Goal: Task Accomplishment & Management: Manage account settings

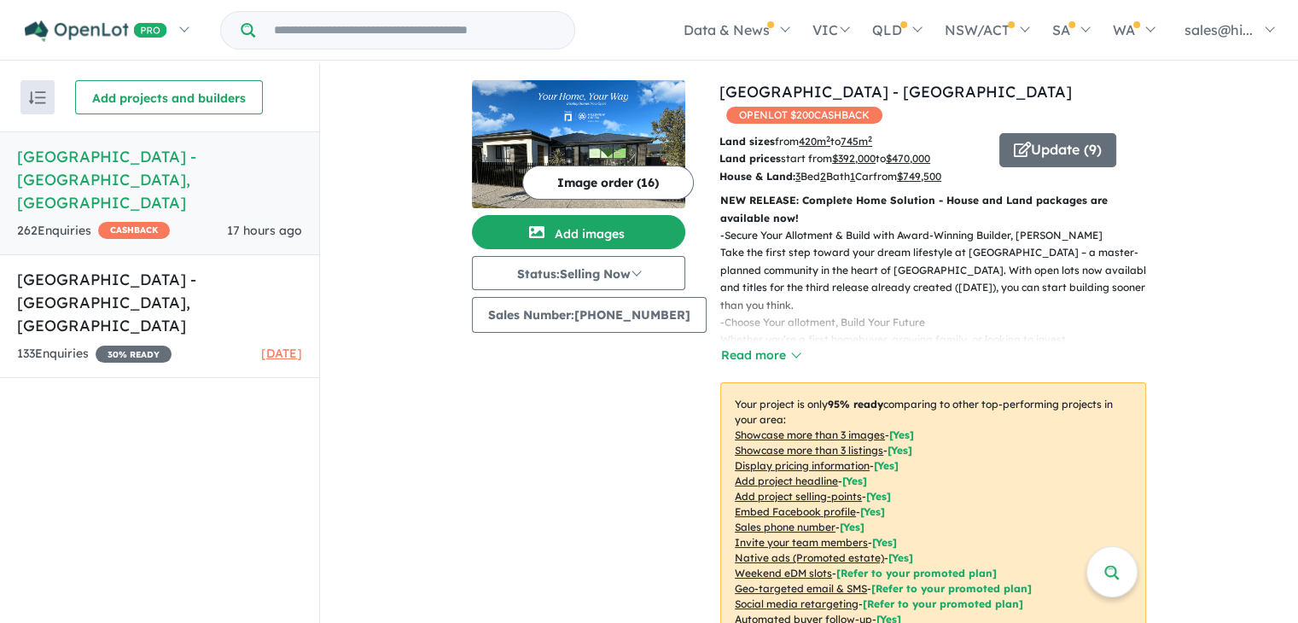
click at [211, 181] on h5 "Hillsview Green Estate - Angle Vale , SA" at bounding box center [159, 179] width 285 height 69
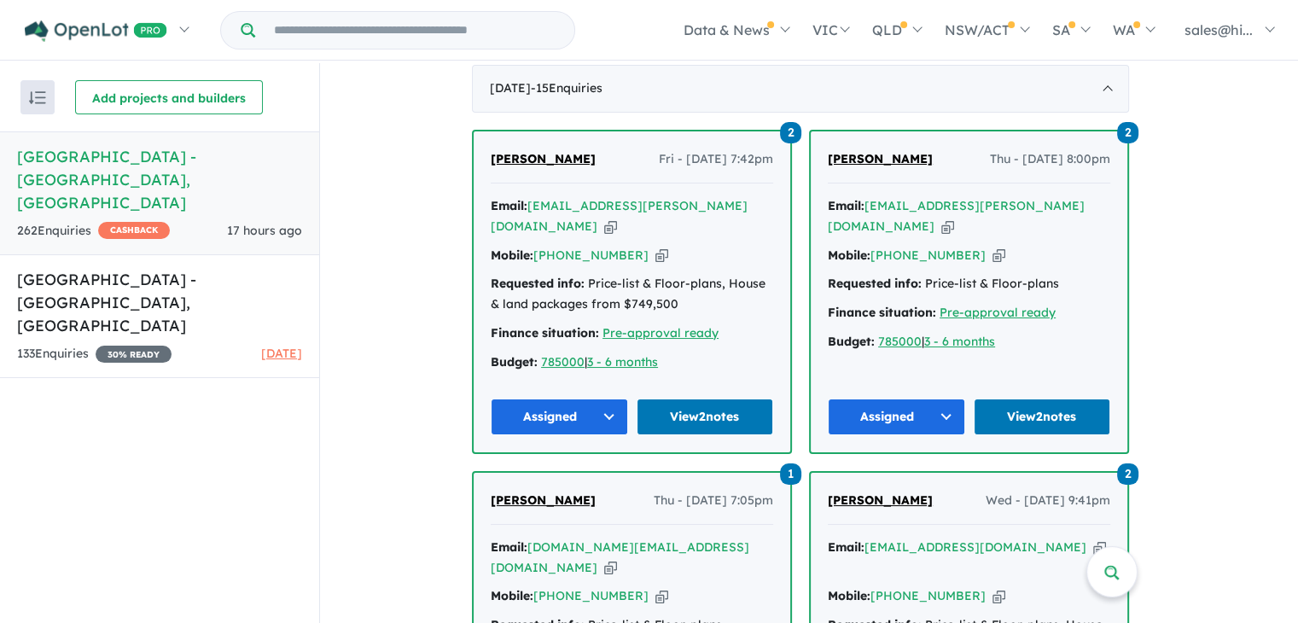
scroll to position [743, 0]
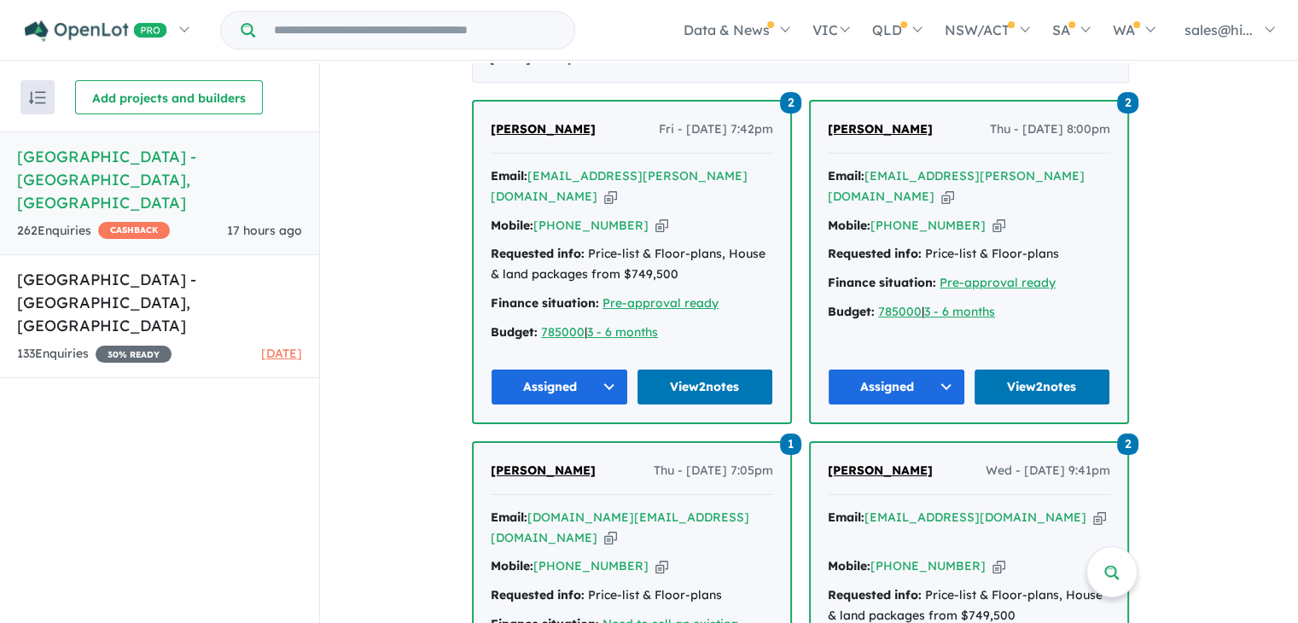
click at [611, 381] on button "Assigned" at bounding box center [559, 387] width 137 height 37
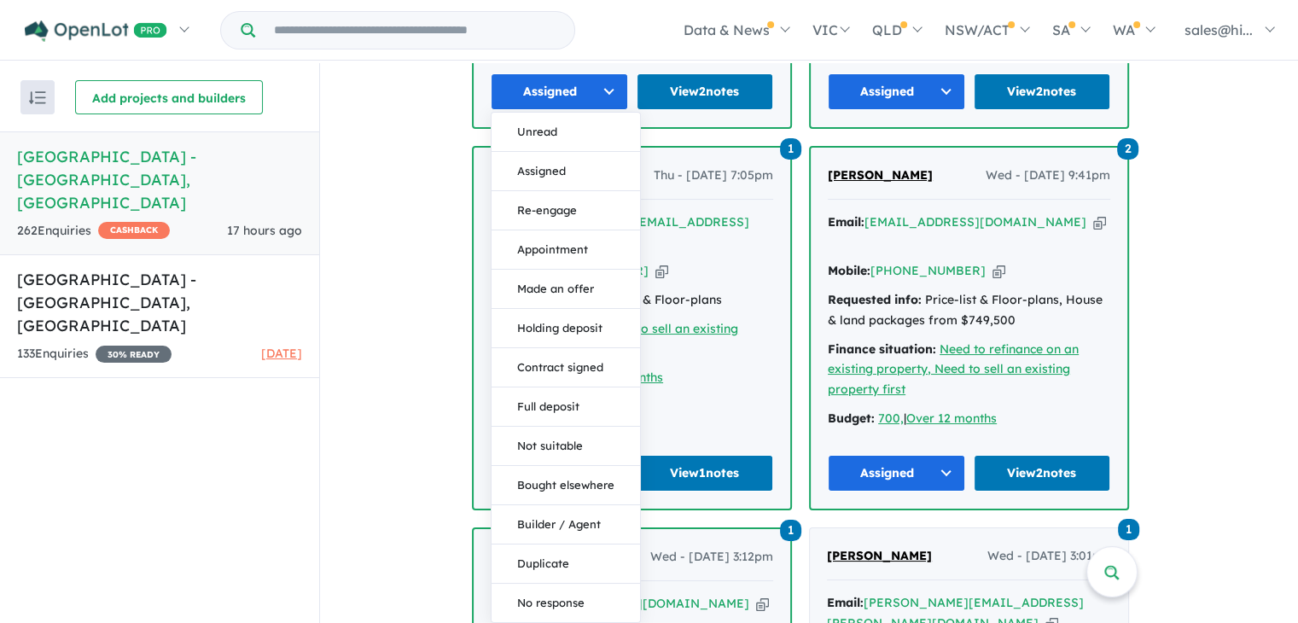
scroll to position [1062, 0]
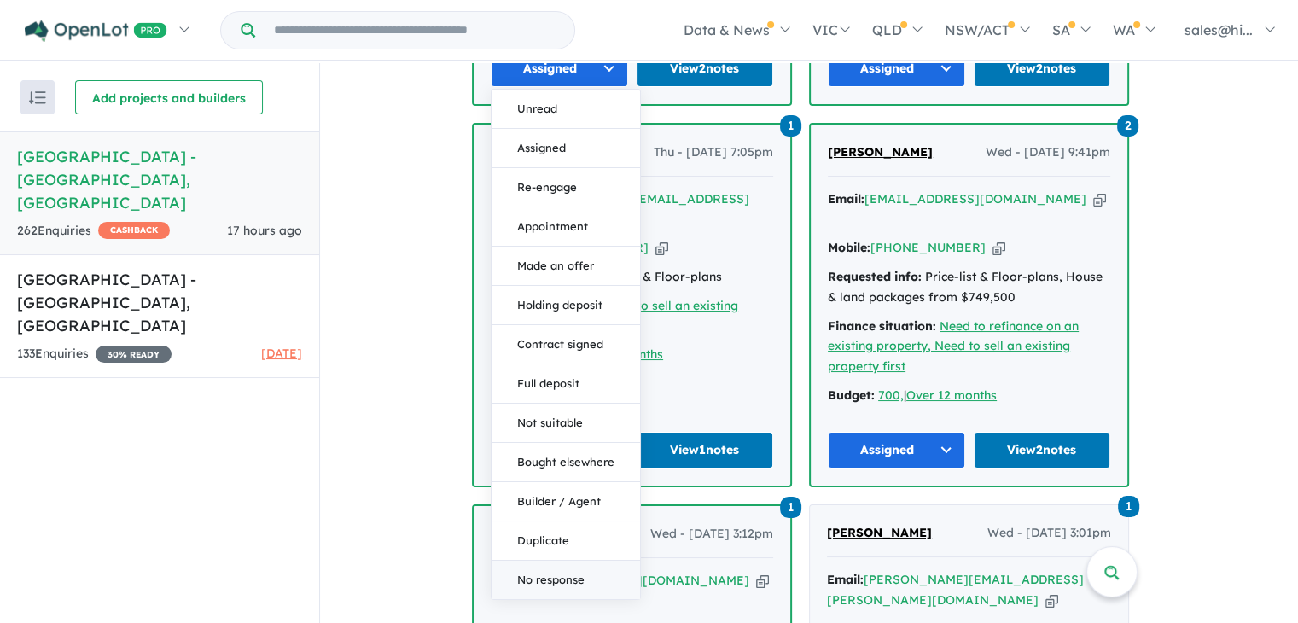
click at [562, 574] on button "No response" at bounding box center [566, 579] width 148 height 38
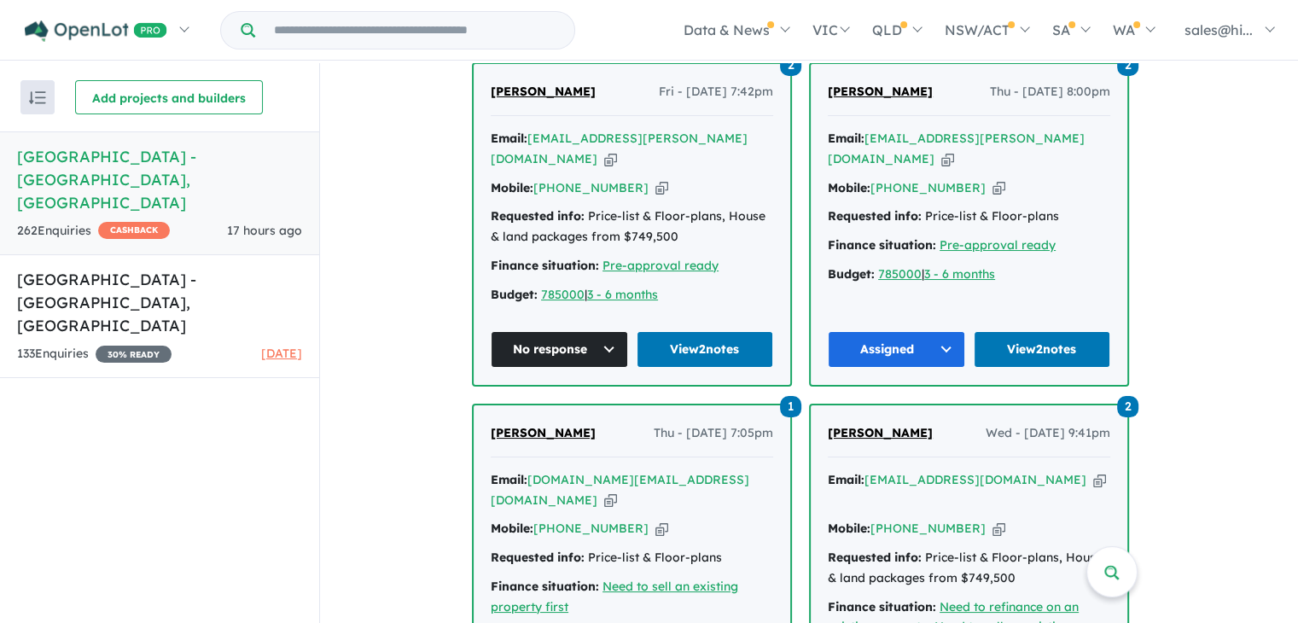
scroll to position [803, 0]
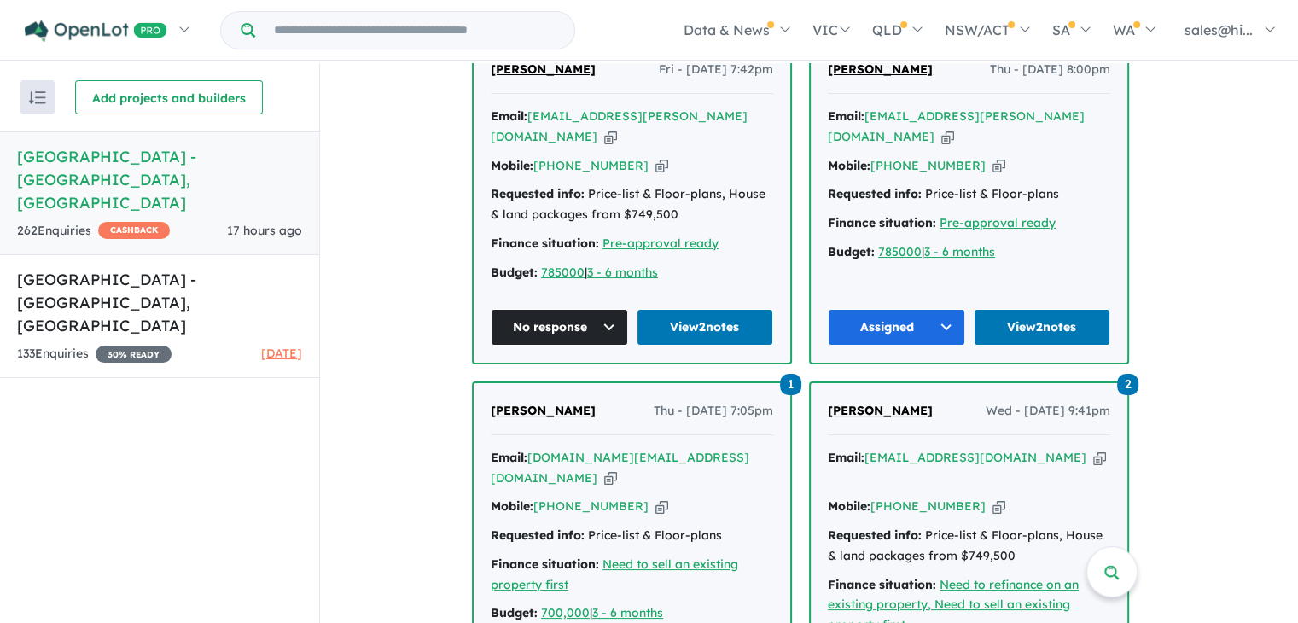
click at [953, 312] on button "Assigned" at bounding box center [896, 327] width 137 height 37
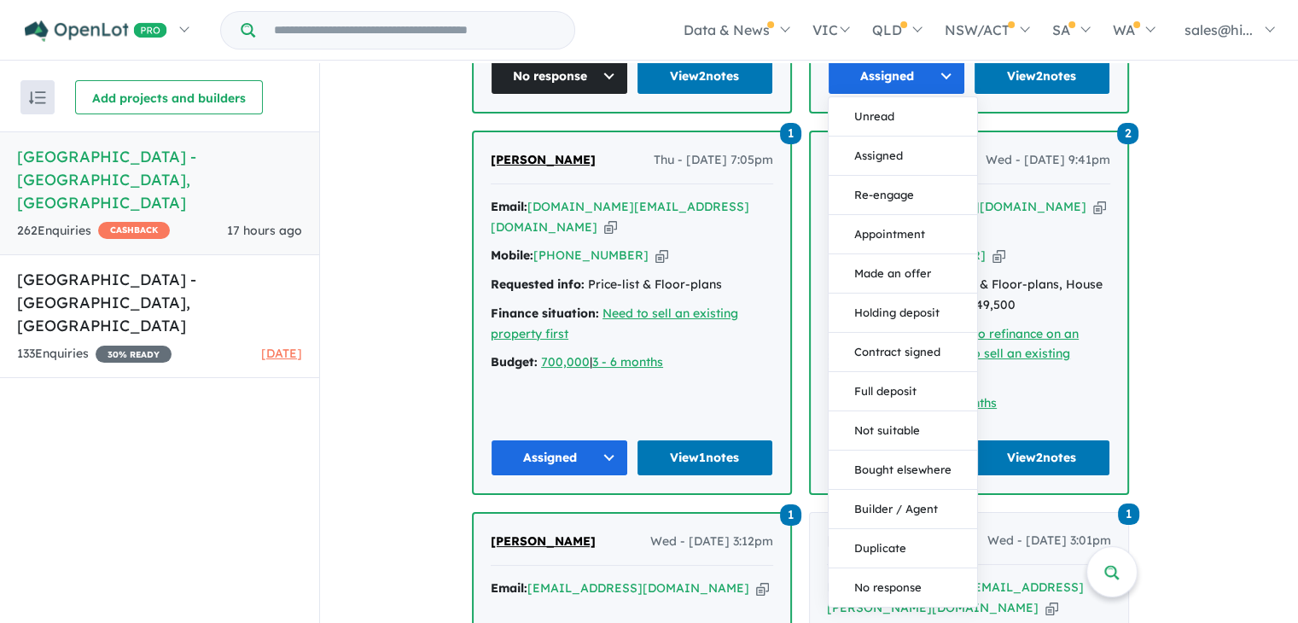
scroll to position [1068, 0]
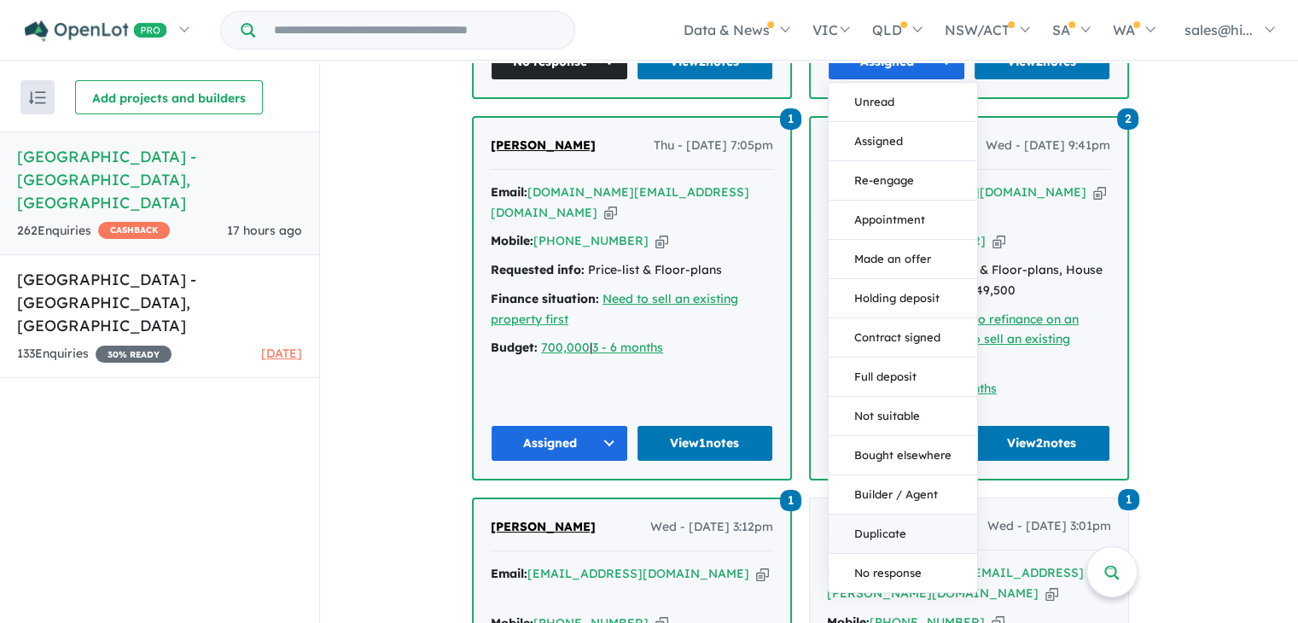
click at [893, 536] on button "Duplicate" at bounding box center [903, 533] width 148 height 39
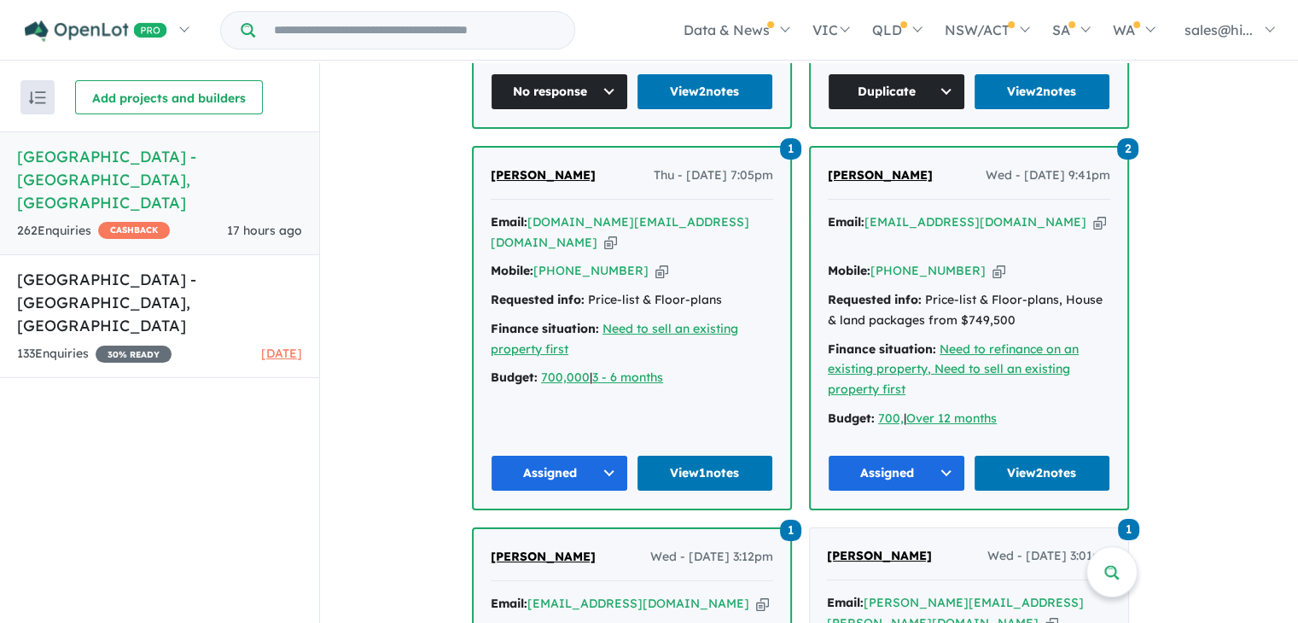
scroll to position [1047, 0]
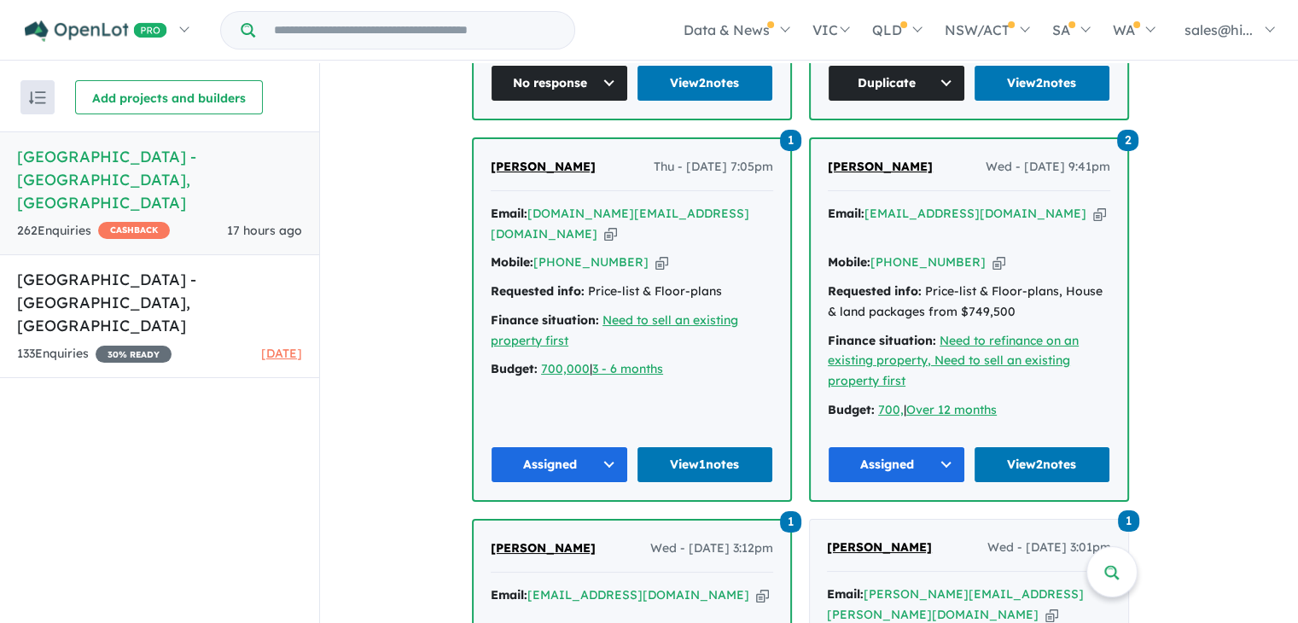
click at [600, 451] on button "Assigned" at bounding box center [559, 464] width 137 height 37
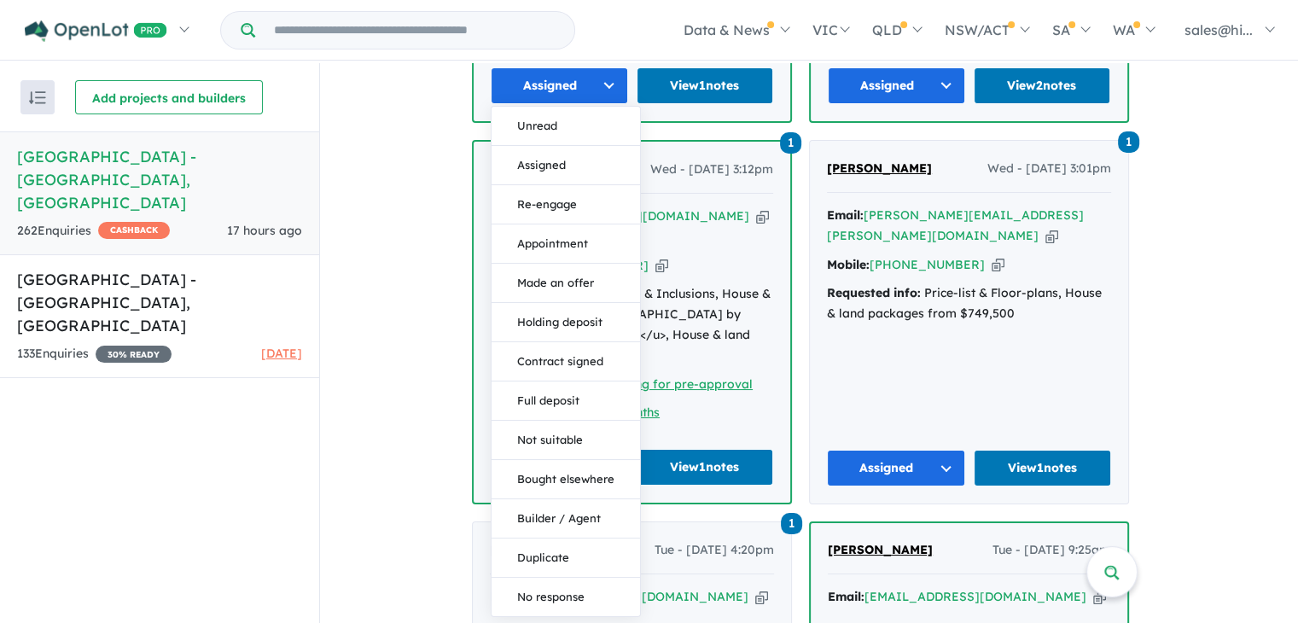
scroll to position [1434, 0]
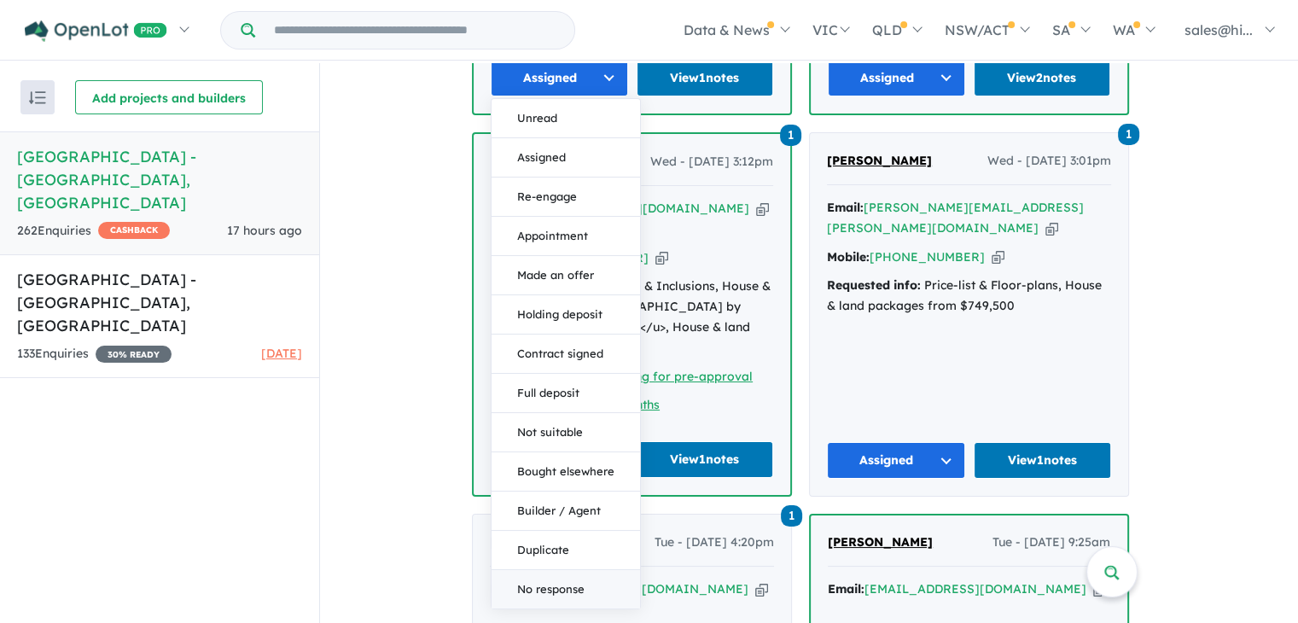
click at [603, 570] on button "No response" at bounding box center [566, 589] width 148 height 38
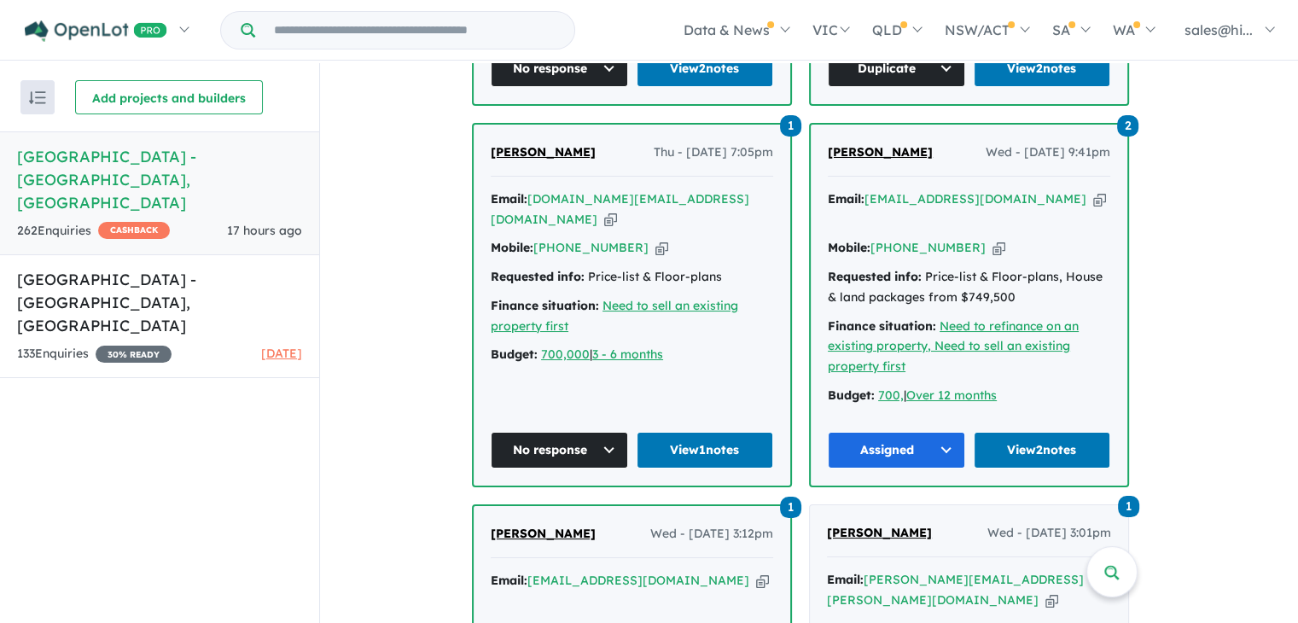
scroll to position [1047, 0]
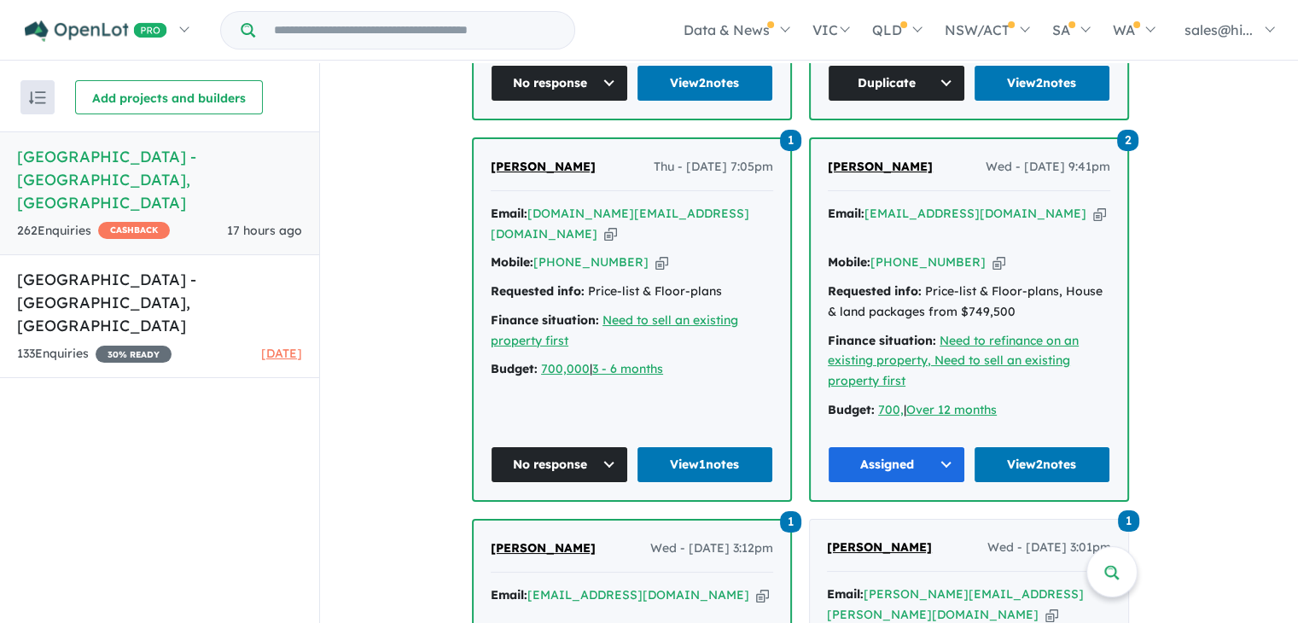
click at [943, 446] on button "Assigned" at bounding box center [896, 464] width 137 height 37
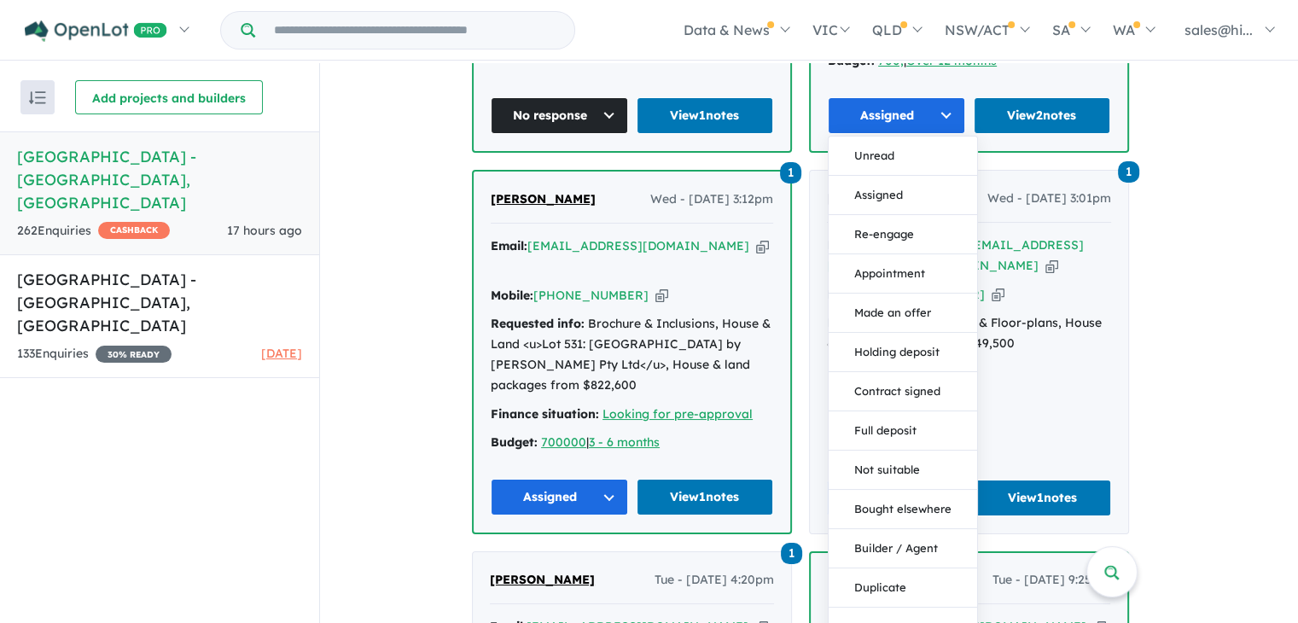
scroll to position [1403, 0]
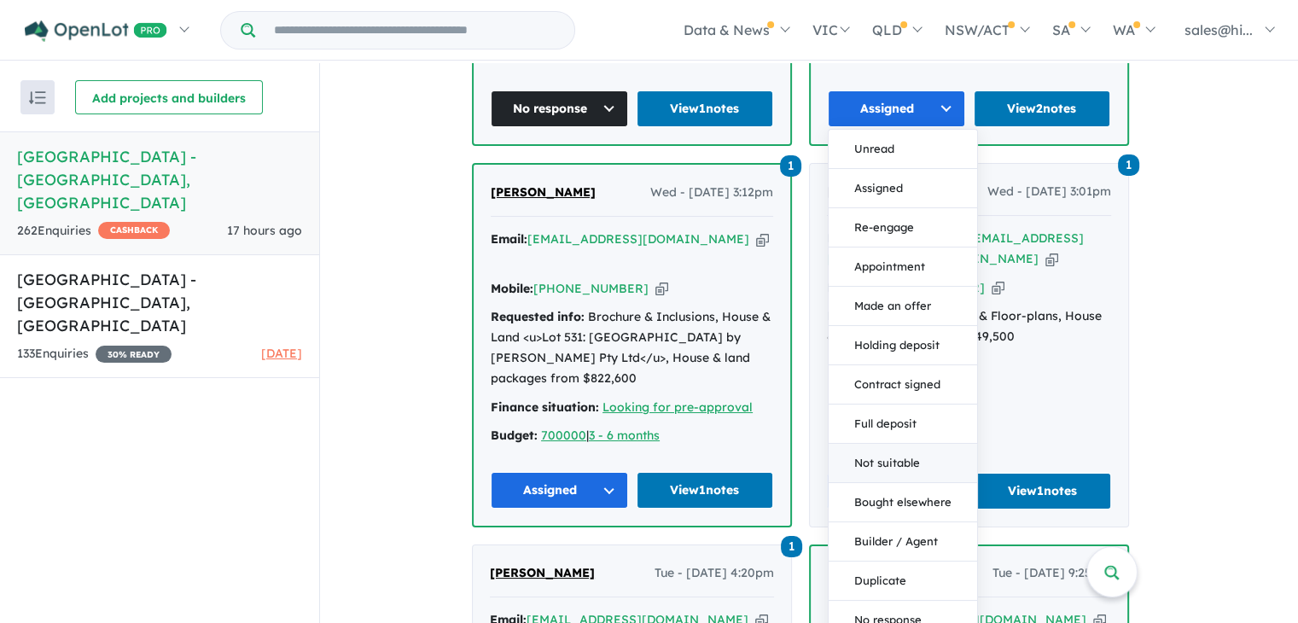
click at [898, 444] on button "Not suitable" at bounding box center [903, 463] width 148 height 39
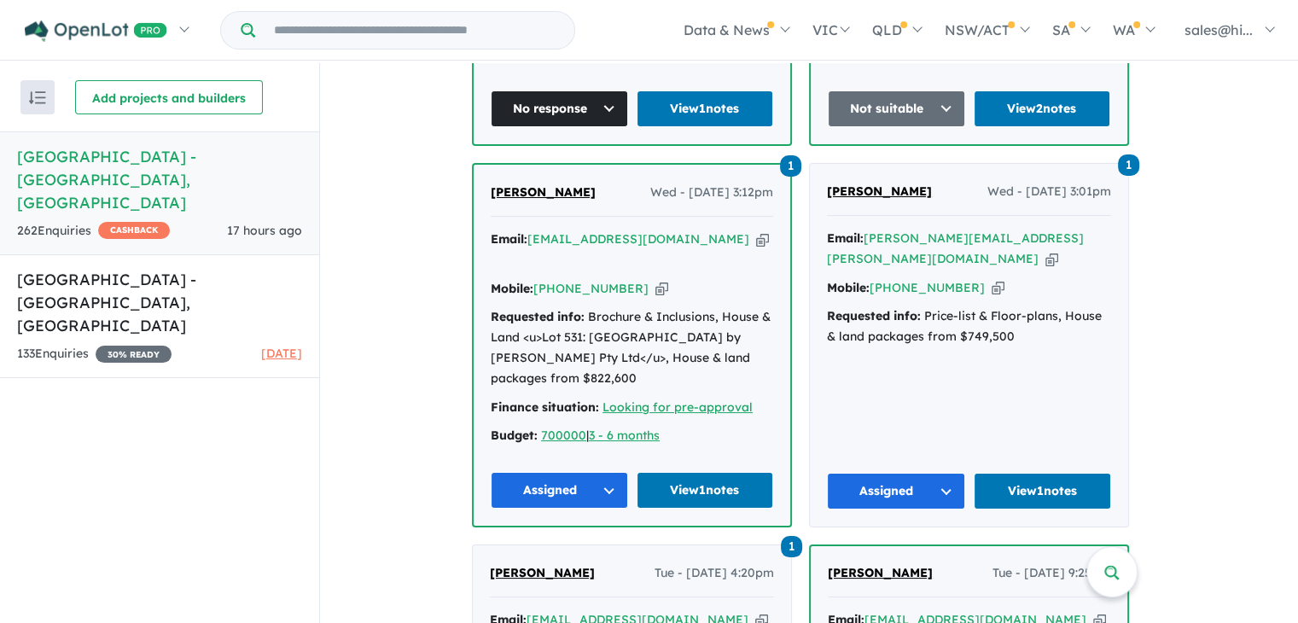
click at [616, 472] on button "Assigned" at bounding box center [559, 490] width 137 height 37
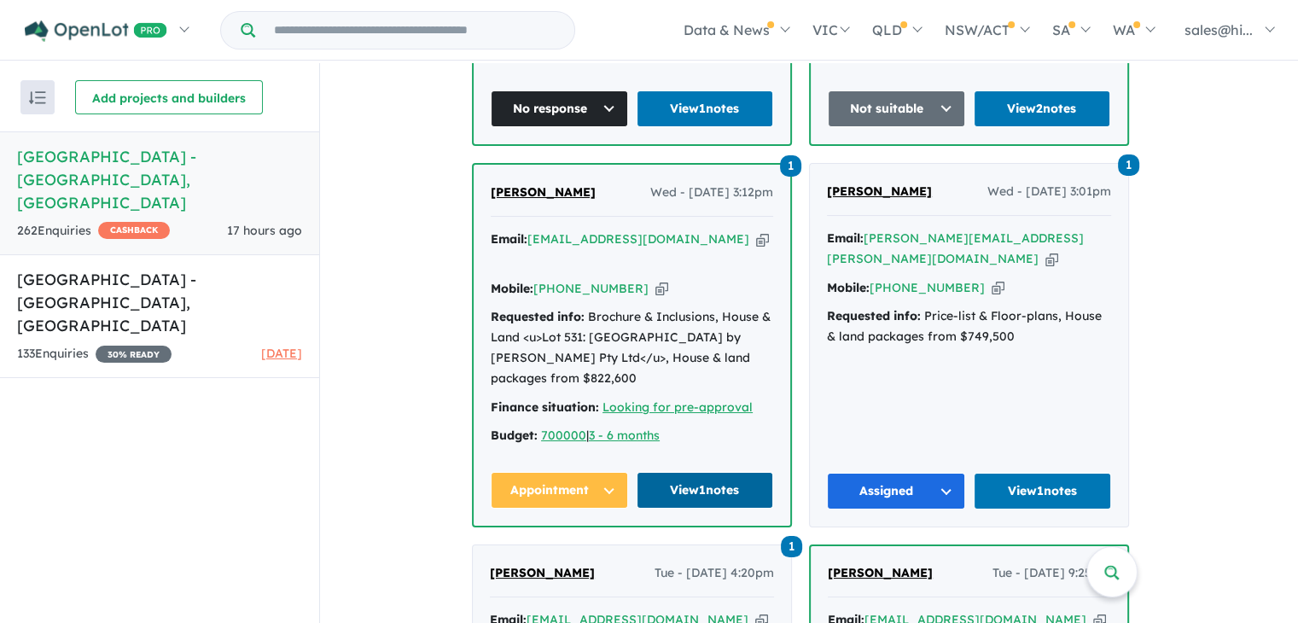
click at [678, 472] on link "View 1 notes" at bounding box center [705, 490] width 137 height 37
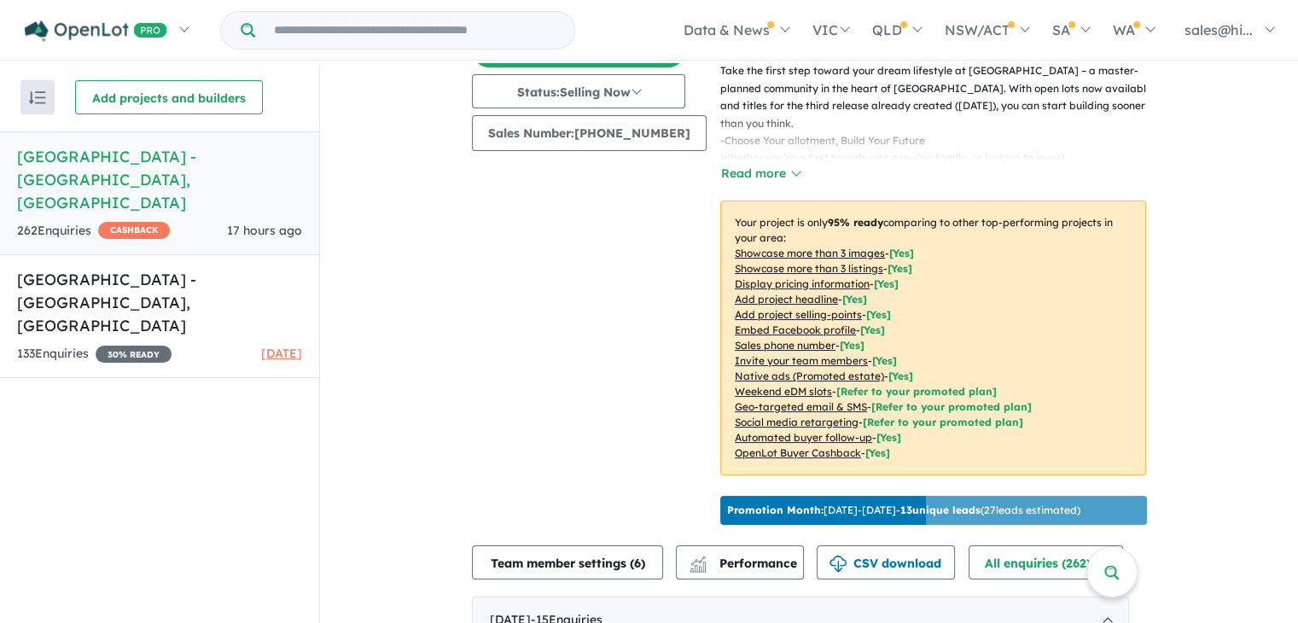
scroll to position [0, 0]
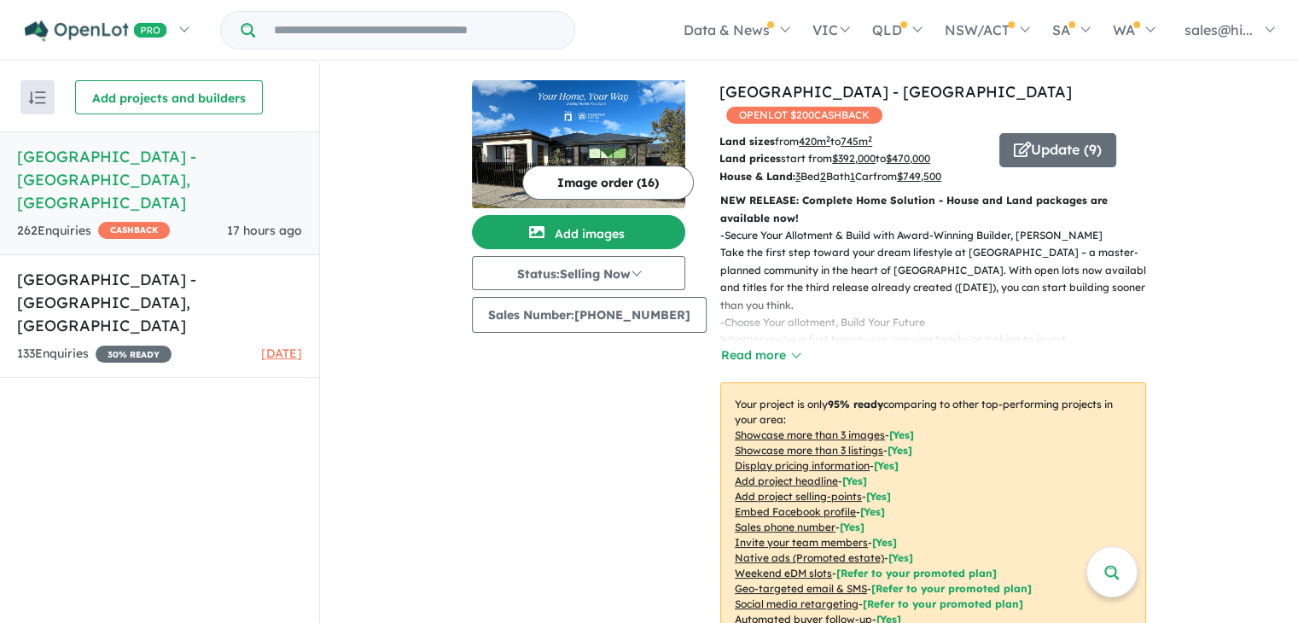
click at [163, 151] on h5 "Hillsview Green Estate - Angle Vale , SA" at bounding box center [159, 179] width 285 height 69
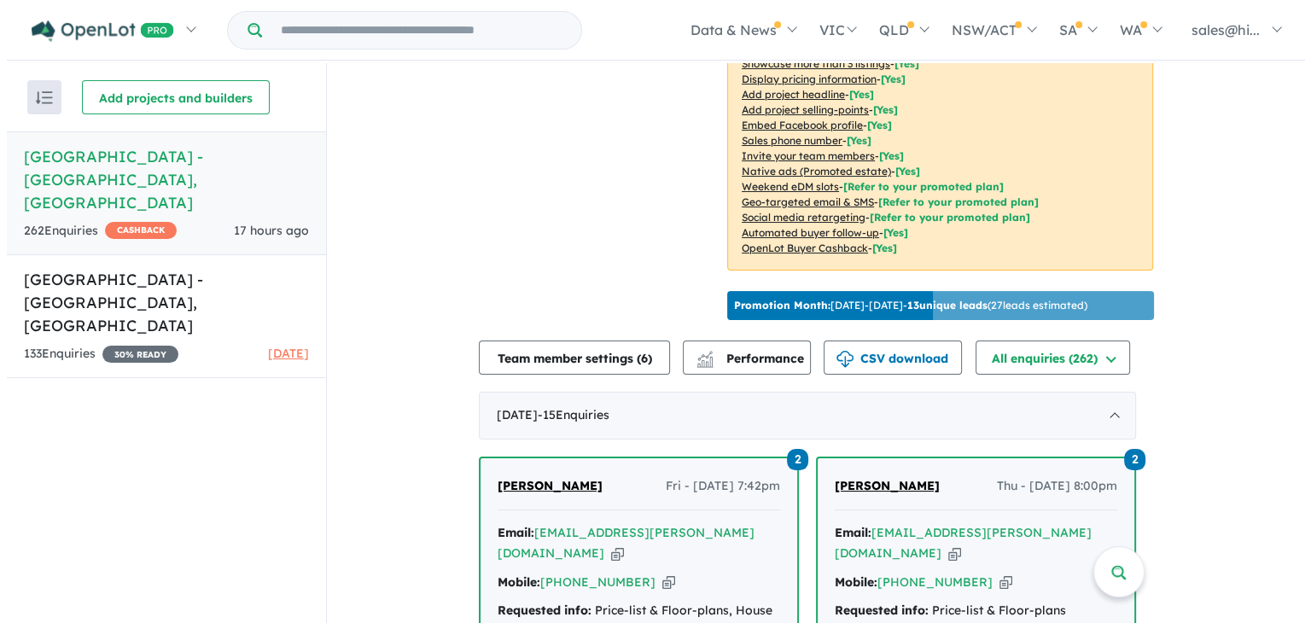
scroll to position [371, 0]
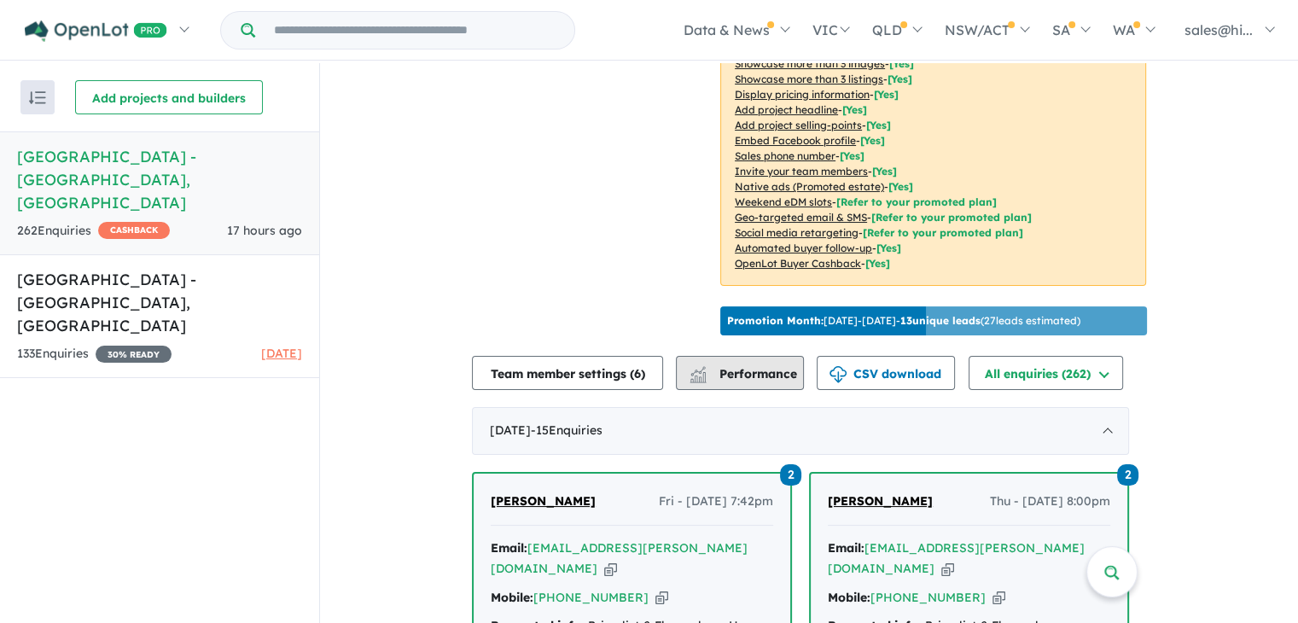
click at [707, 383] on img "button" at bounding box center [698, 377] width 17 height 11
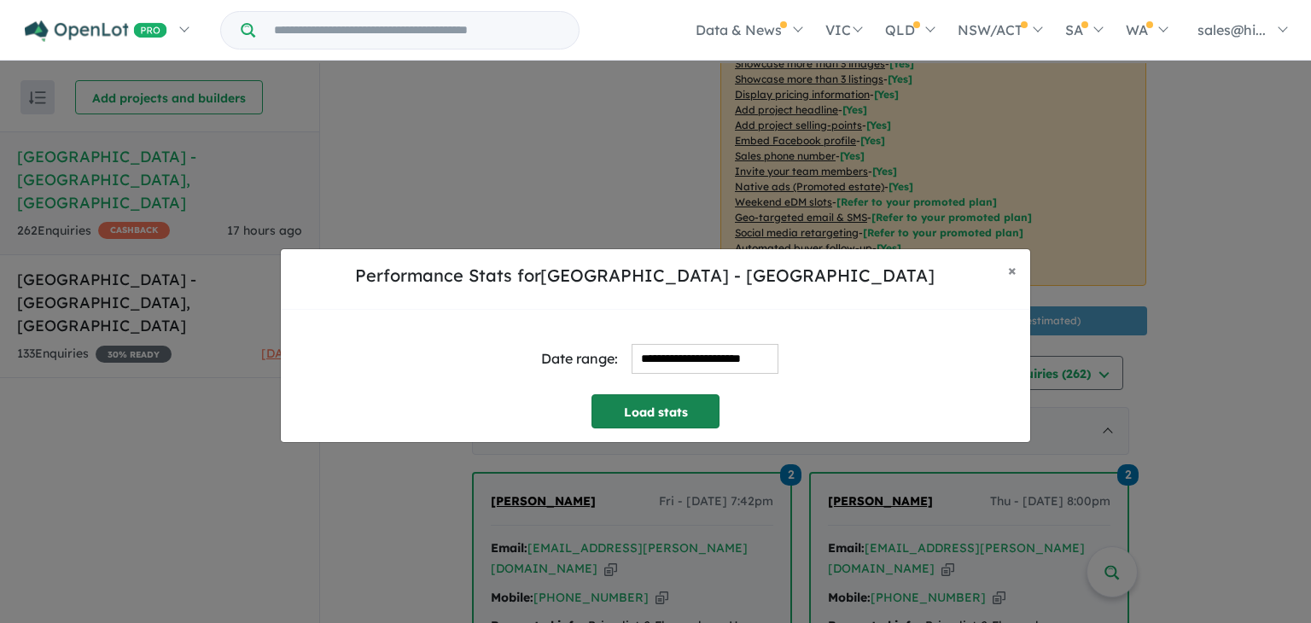
click at [685, 405] on button "Load stats" at bounding box center [655, 411] width 128 height 34
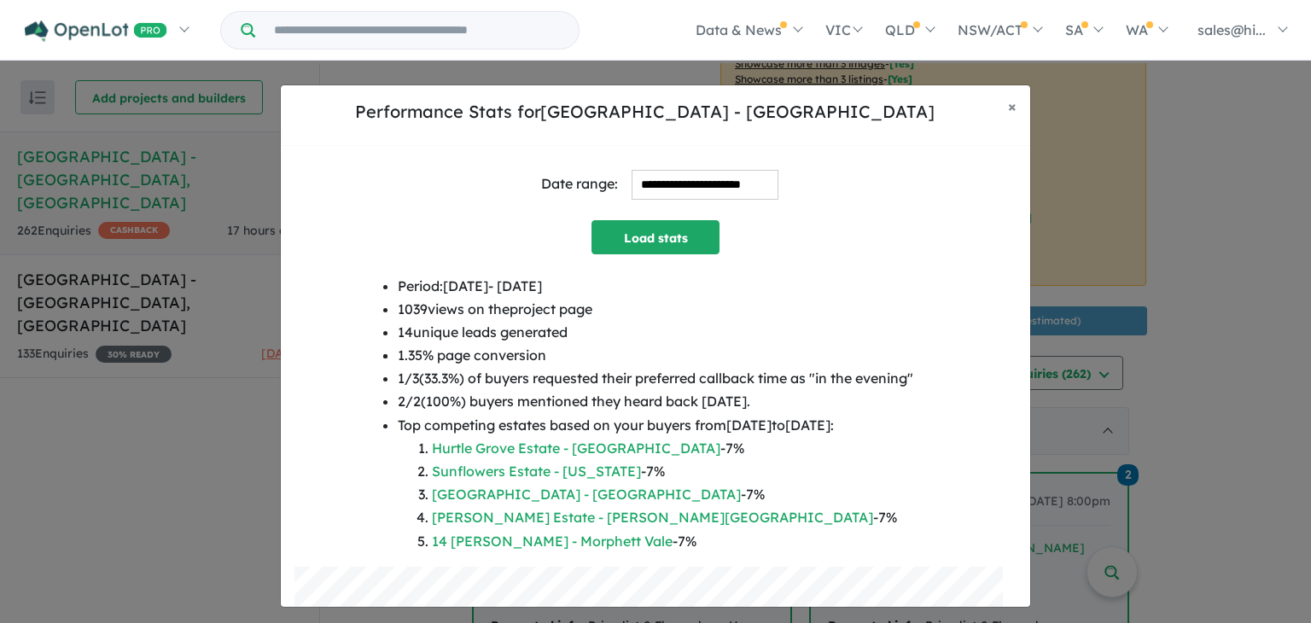
scroll to position [0, 0]
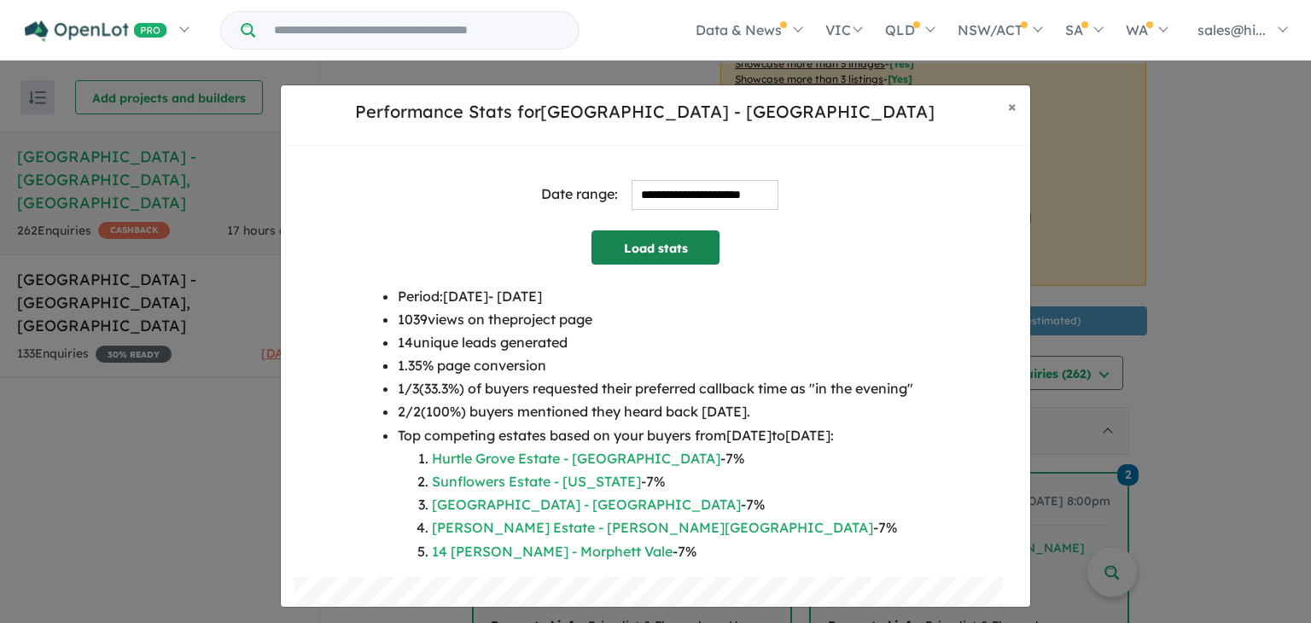
click at [709, 253] on button "Load stats" at bounding box center [655, 247] width 128 height 34
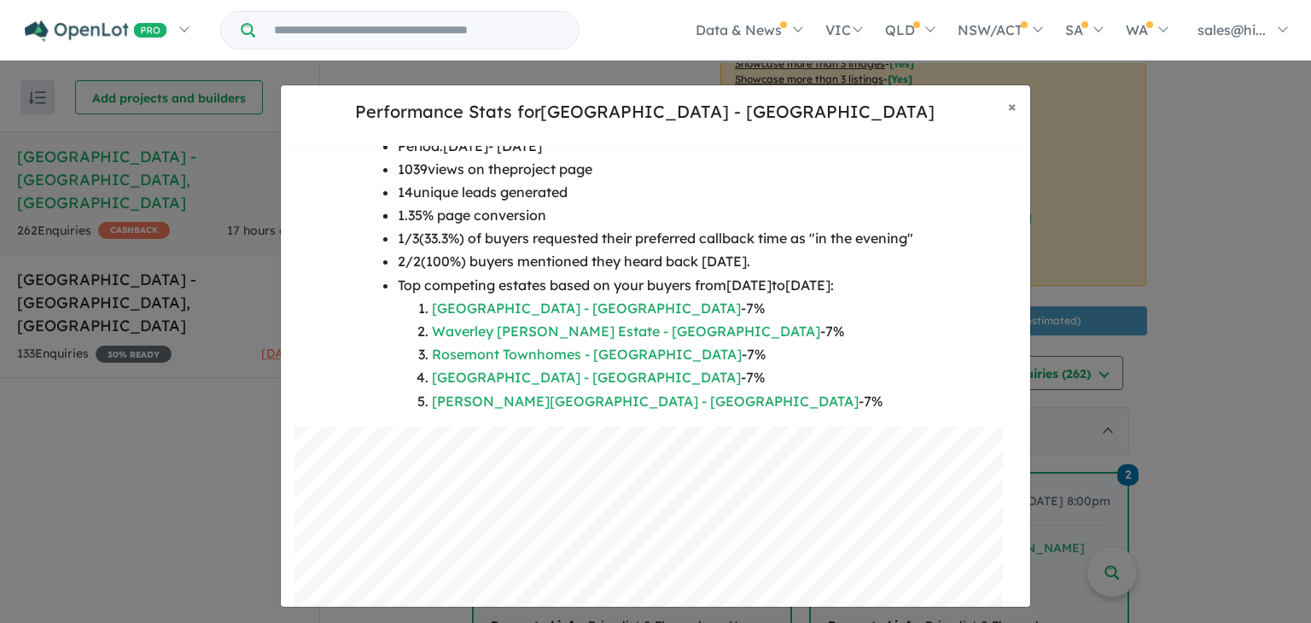
scroll to position [150, 0]
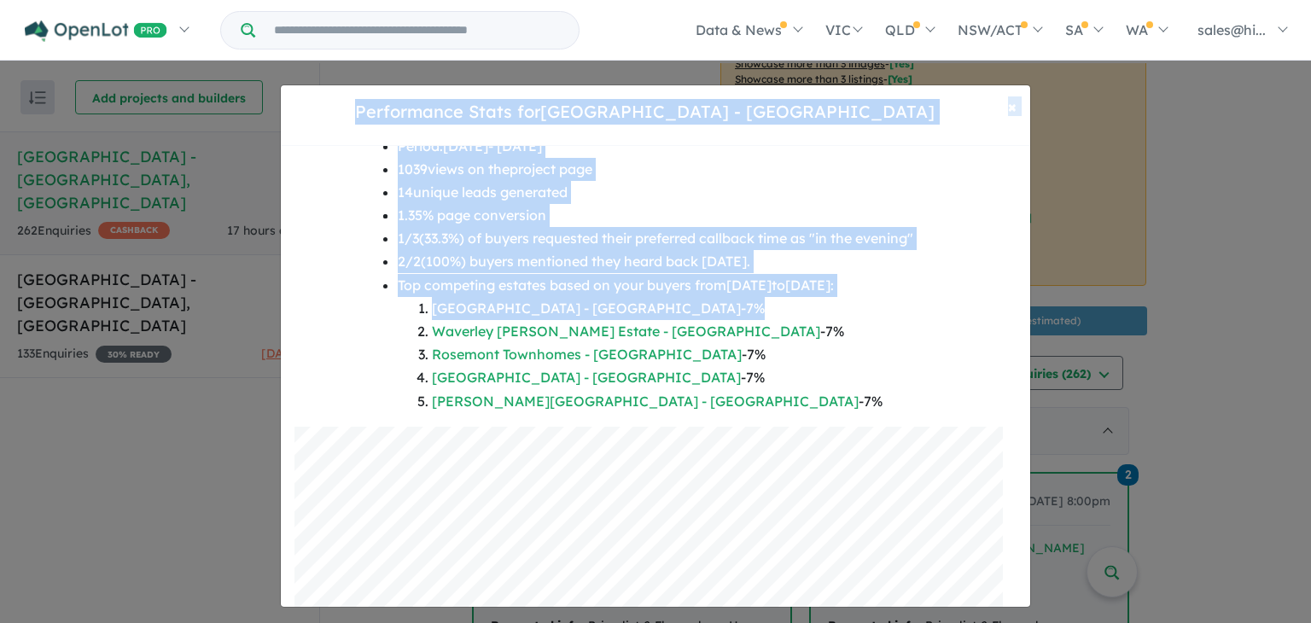
drag, startPoint x: 1030, startPoint y: 305, endPoint x: 1032, endPoint y: 259, distance: 46.1
click at [1032, 259] on div "**********" at bounding box center [655, 345] width 1311 height 623
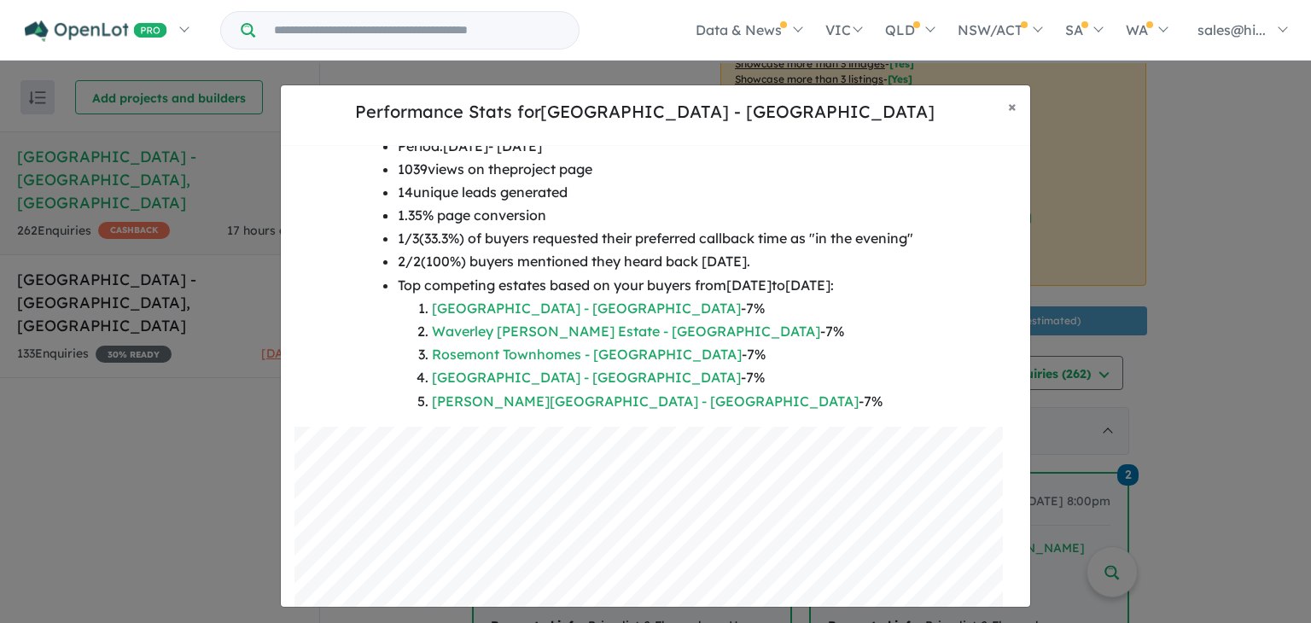
click at [898, 376] on li "Watagan Park Estate - Cooranbong - 7 %" at bounding box center [672, 377] width 481 height 23
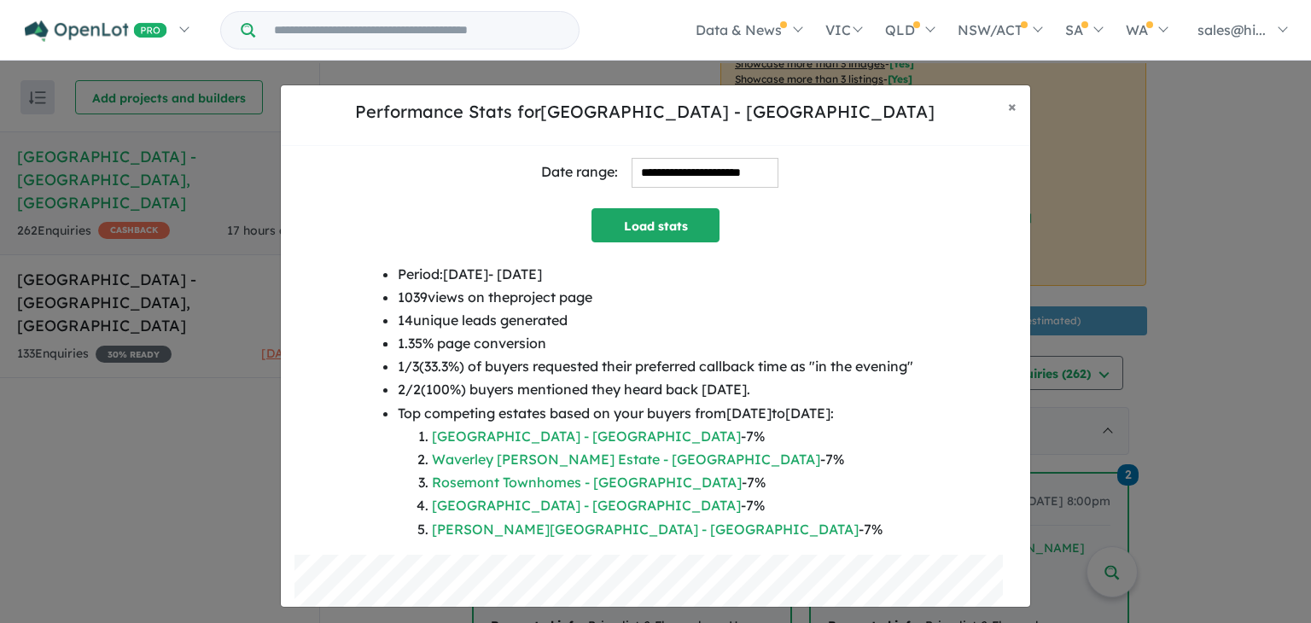
scroll to position [0, 0]
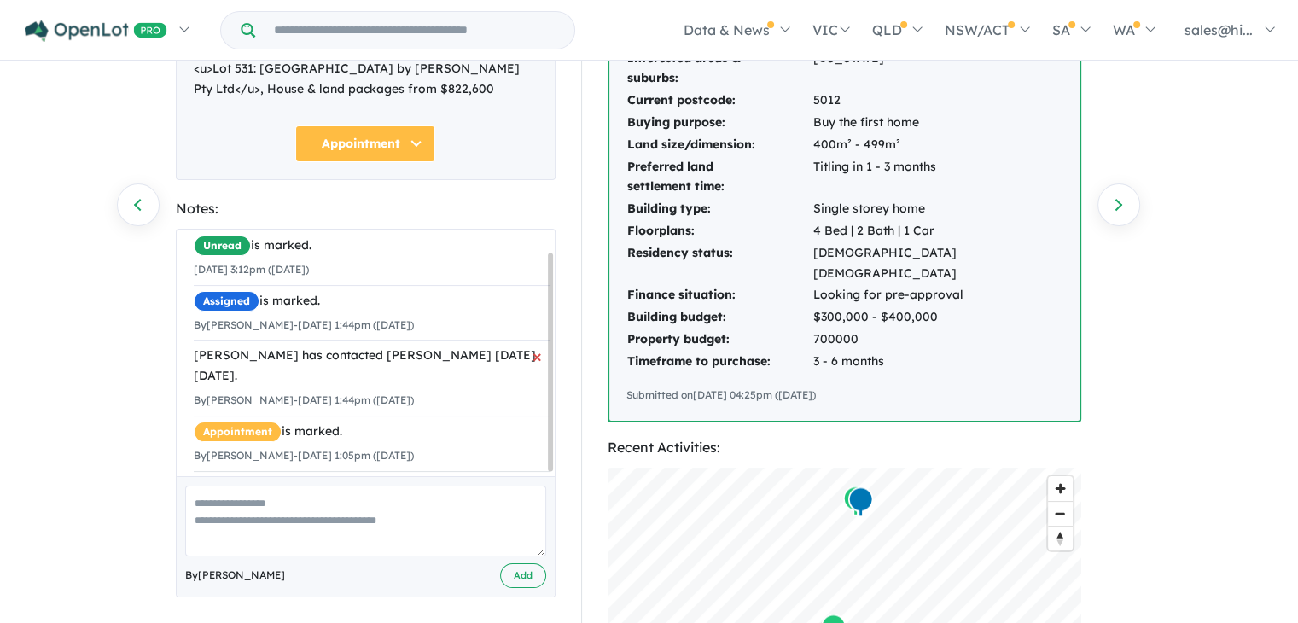
scroll to position [28, 0]
drag, startPoint x: 549, startPoint y: 347, endPoint x: 529, endPoint y: 387, distance: 43.9
click at [529, 387] on div "Unread is marked. 27/08/2025 3:12pm (Wednesday) Assigned is marked. By Jiayan Z…" at bounding box center [366, 353] width 378 height 247
click at [215, 495] on textarea at bounding box center [365, 521] width 361 height 71
type textarea "**********"
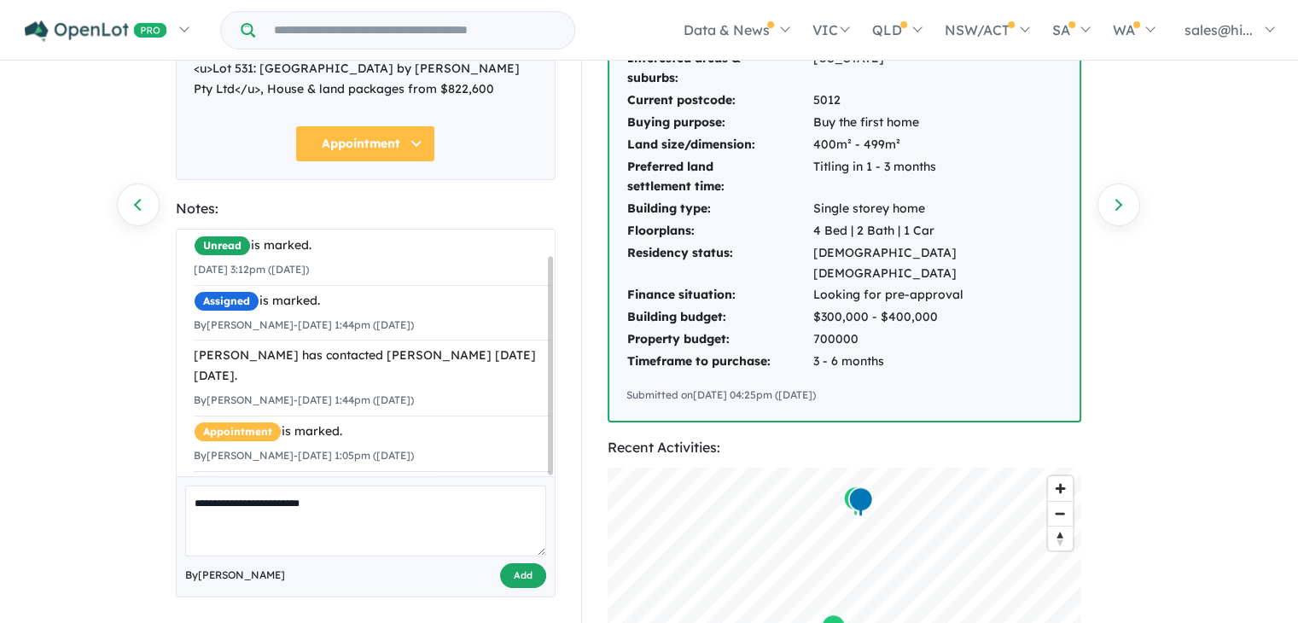
click at [522, 579] on button "Add" at bounding box center [523, 575] width 46 height 25
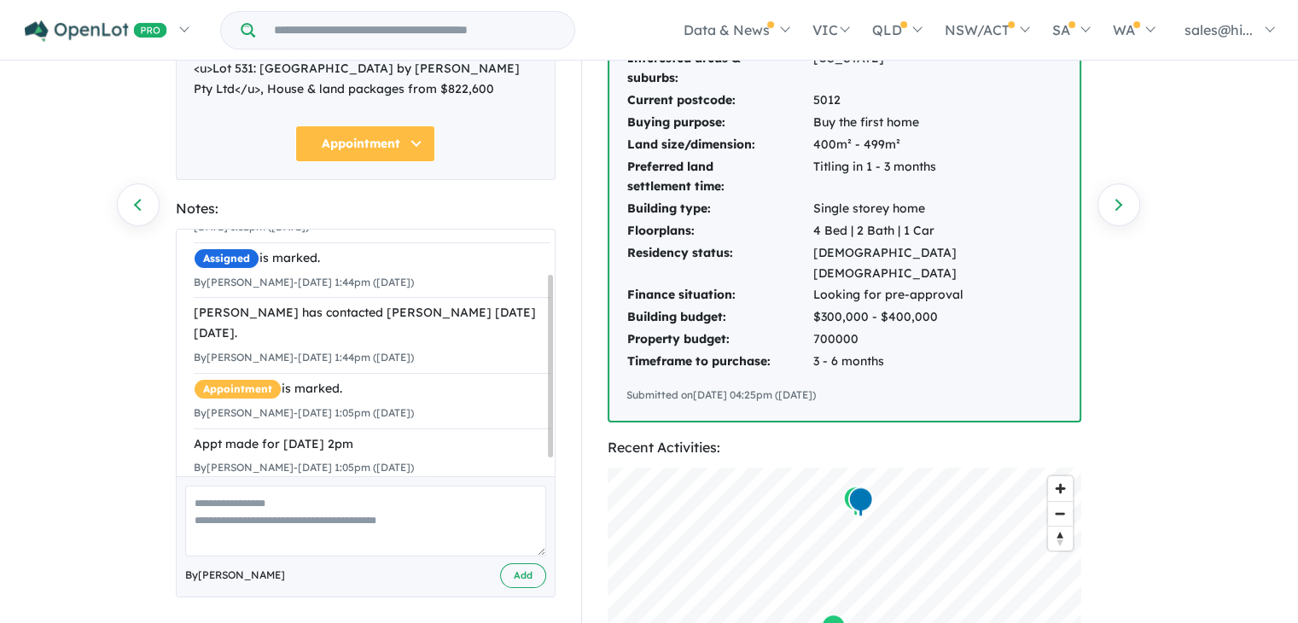
scroll to position [0, 0]
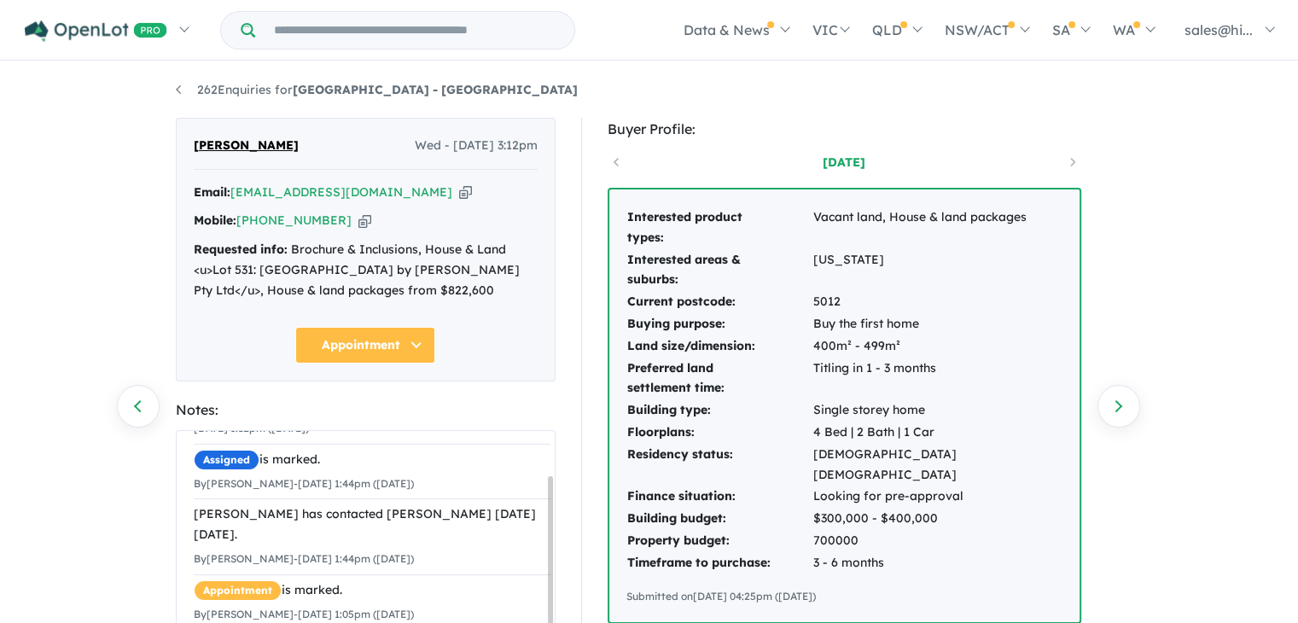
click at [172, 88] on div "262 Enquiries for Hillsview Green Estate - Angle Vale Previous enquiry Next enq…" at bounding box center [649, 344] width 973 height 562
click at [180, 88] on link "262 Enquiries for Hillsview Green Estate - Angle Vale" at bounding box center [377, 89] width 402 height 15
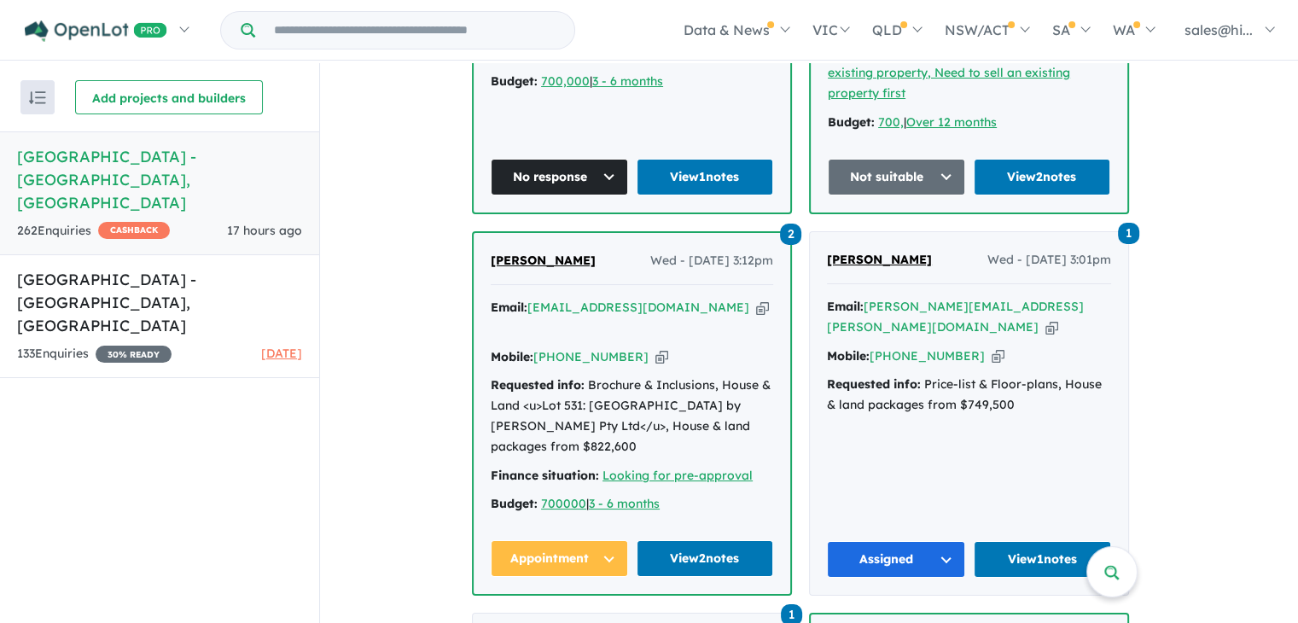
scroll to position [1372, 0]
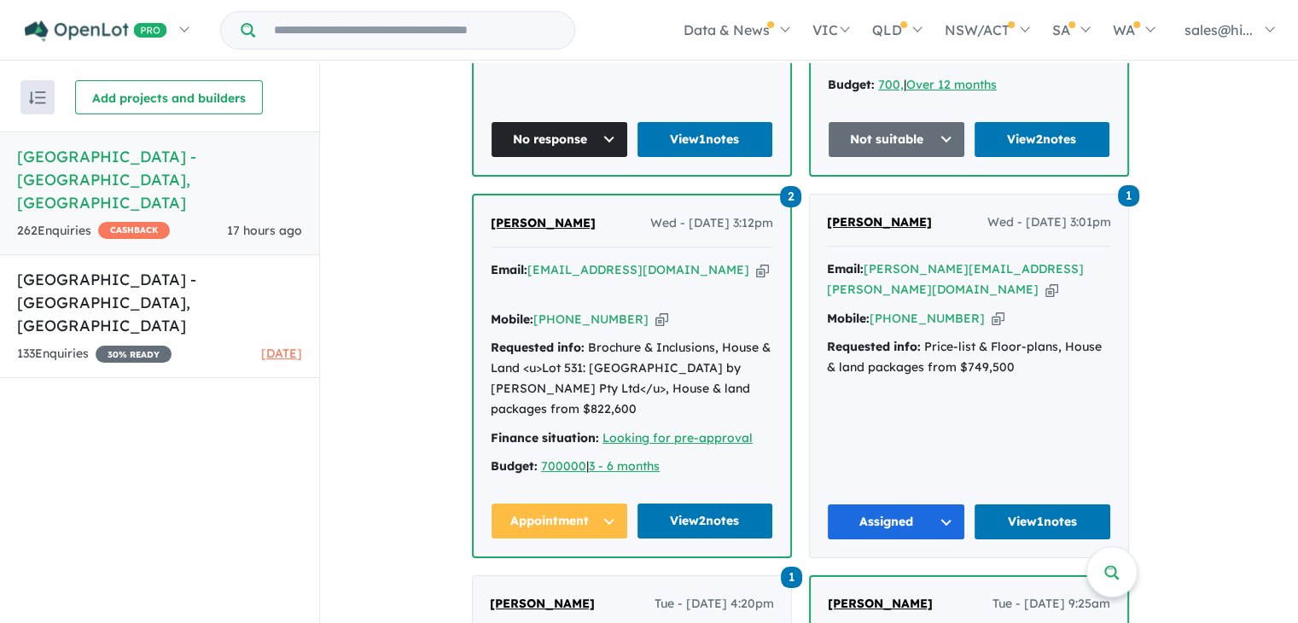
click at [952, 503] on button "Assigned" at bounding box center [896, 521] width 138 height 37
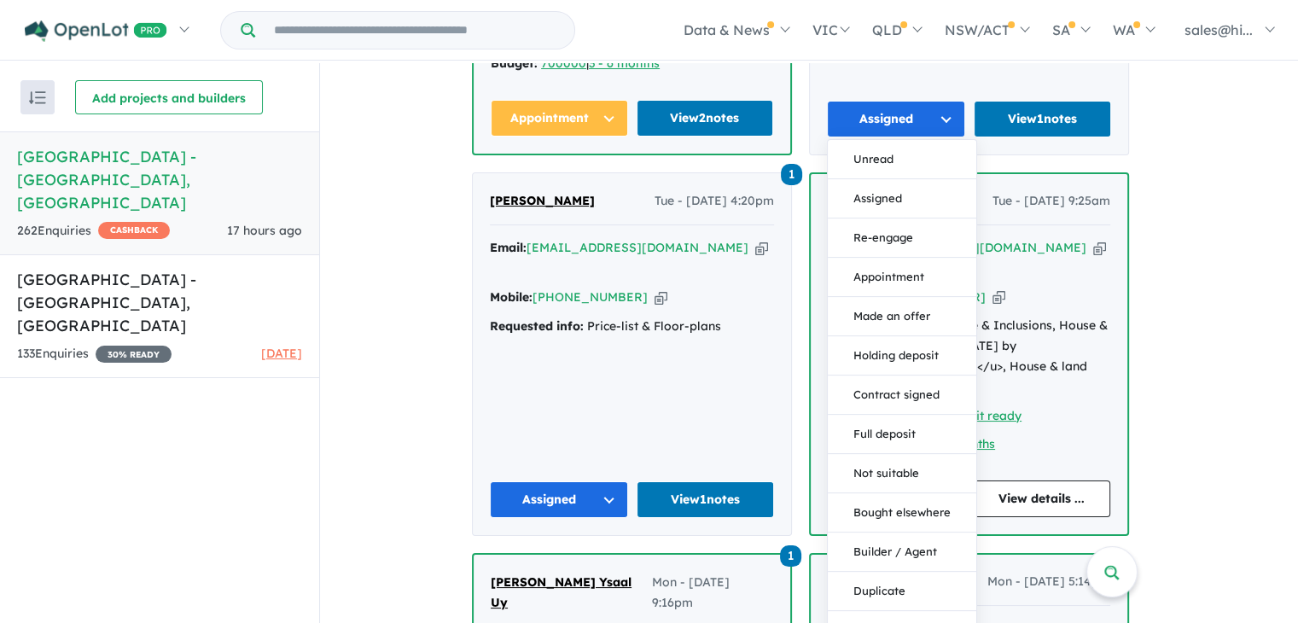
scroll to position [1760, 0]
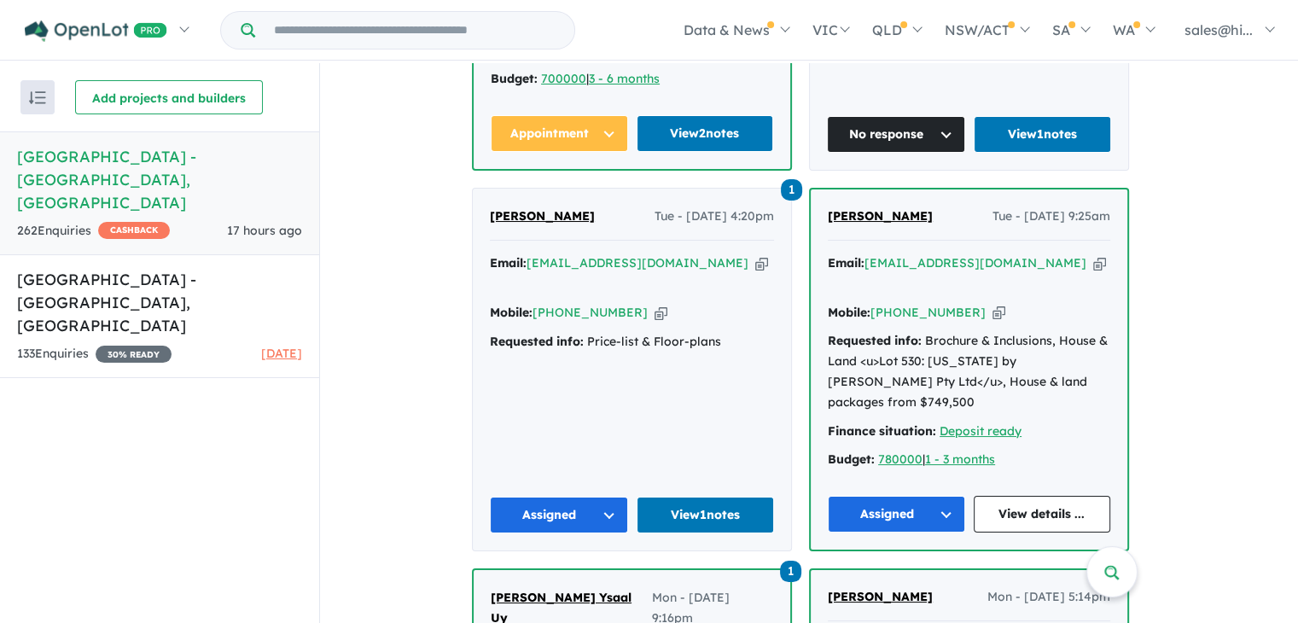
click at [613, 497] on button "Assigned" at bounding box center [559, 515] width 138 height 37
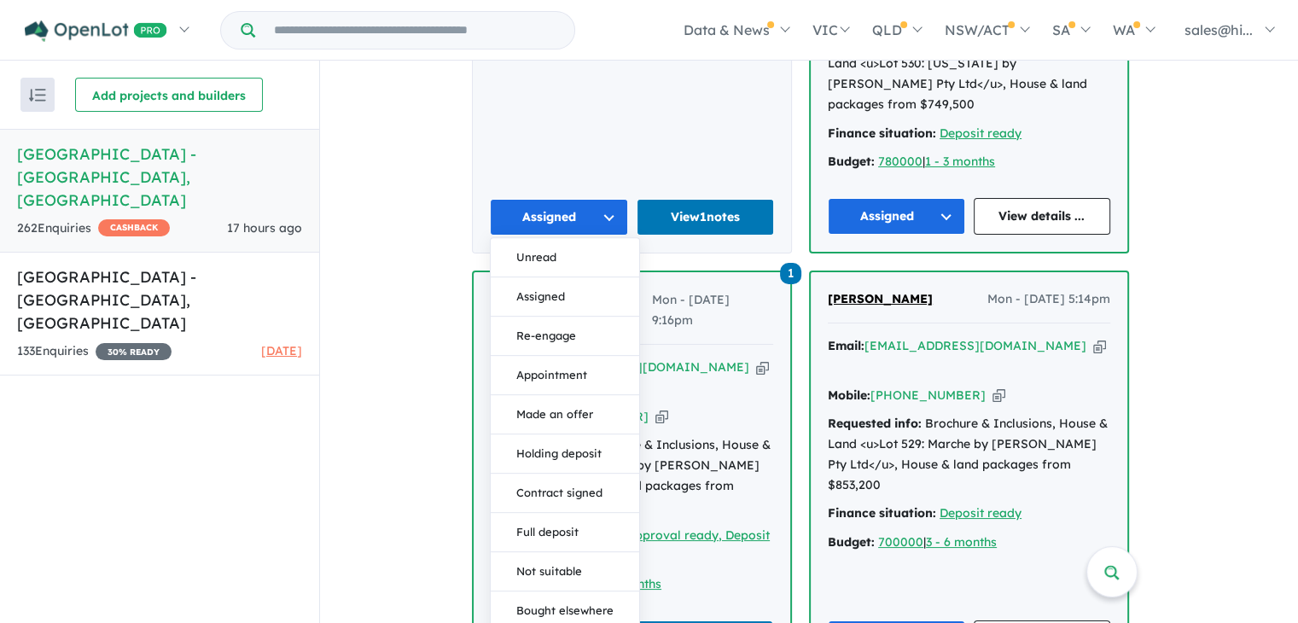
scroll to position [2101, 0]
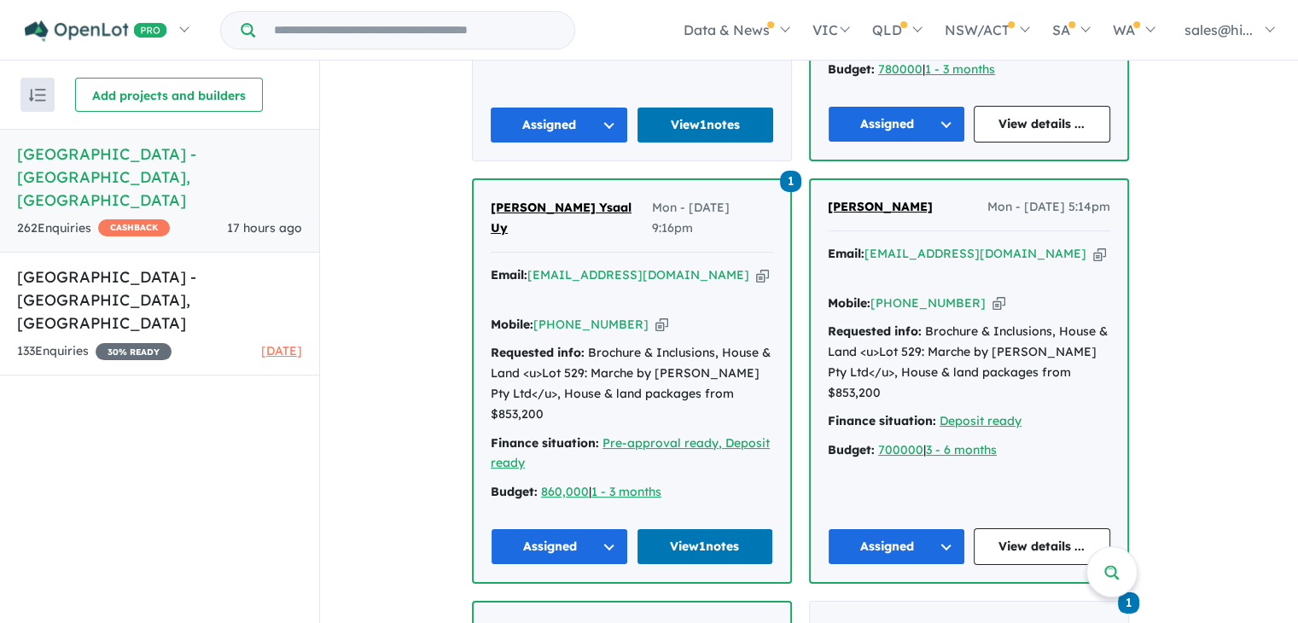
scroll to position [2139, 0]
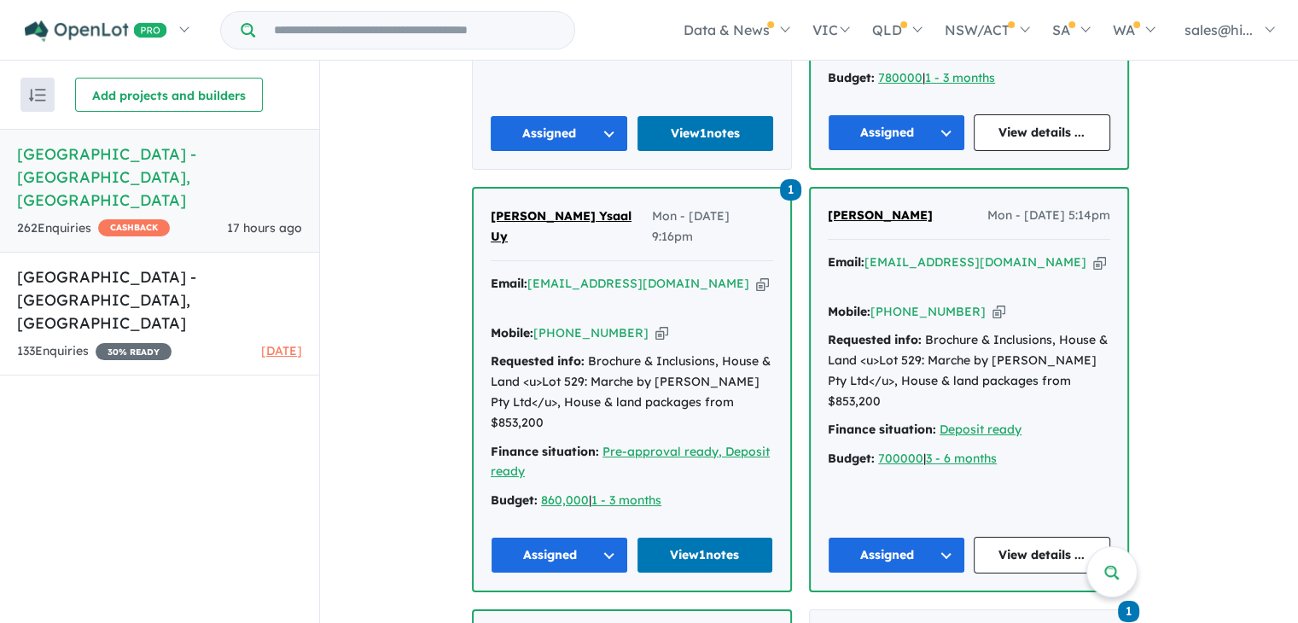
click at [608, 537] on button "Assigned" at bounding box center [559, 555] width 137 height 37
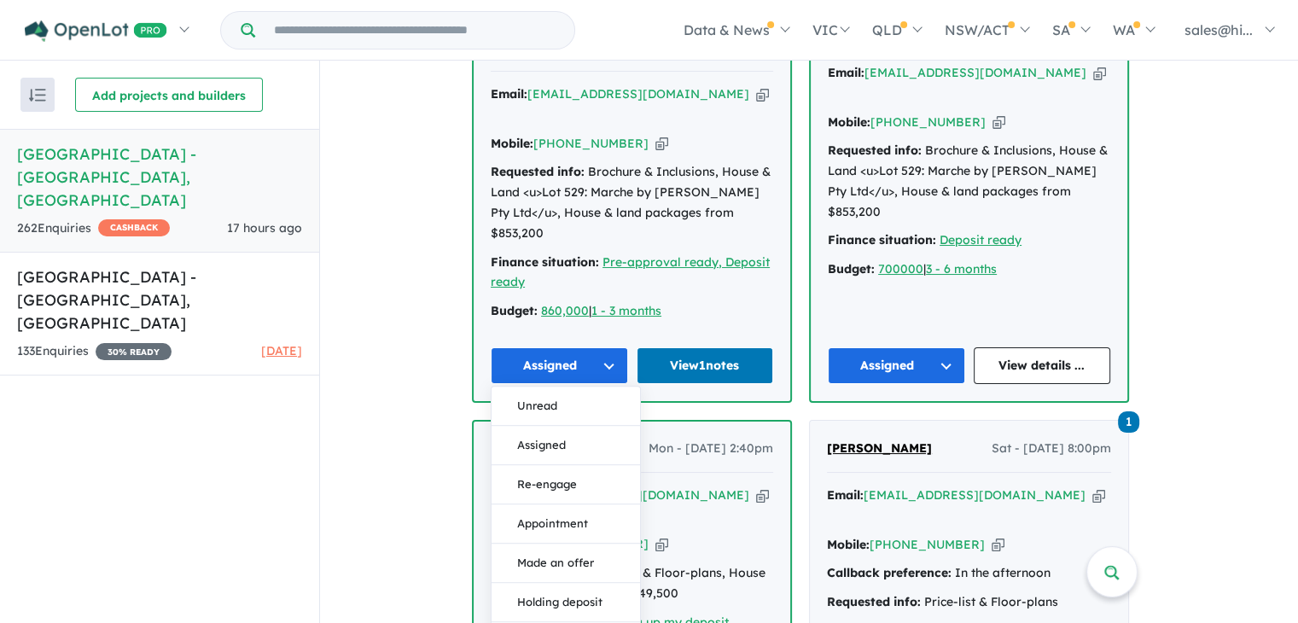
scroll to position [2351, 0]
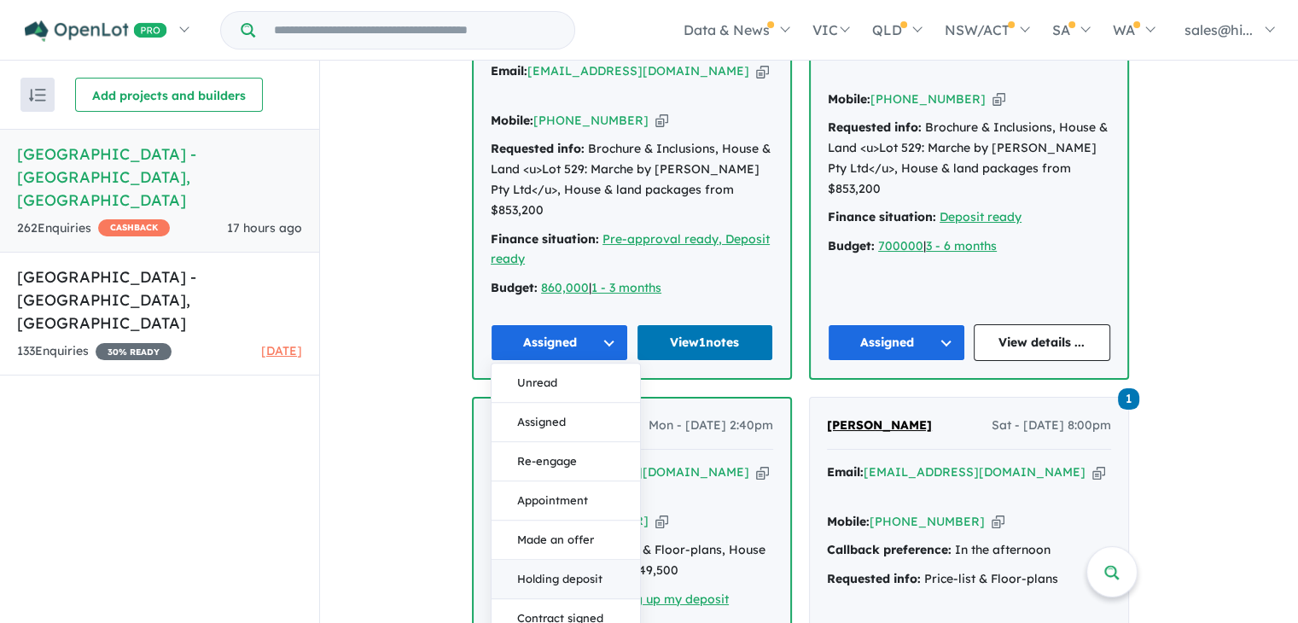
click at [599, 560] on button "Holding deposit" at bounding box center [566, 579] width 148 height 39
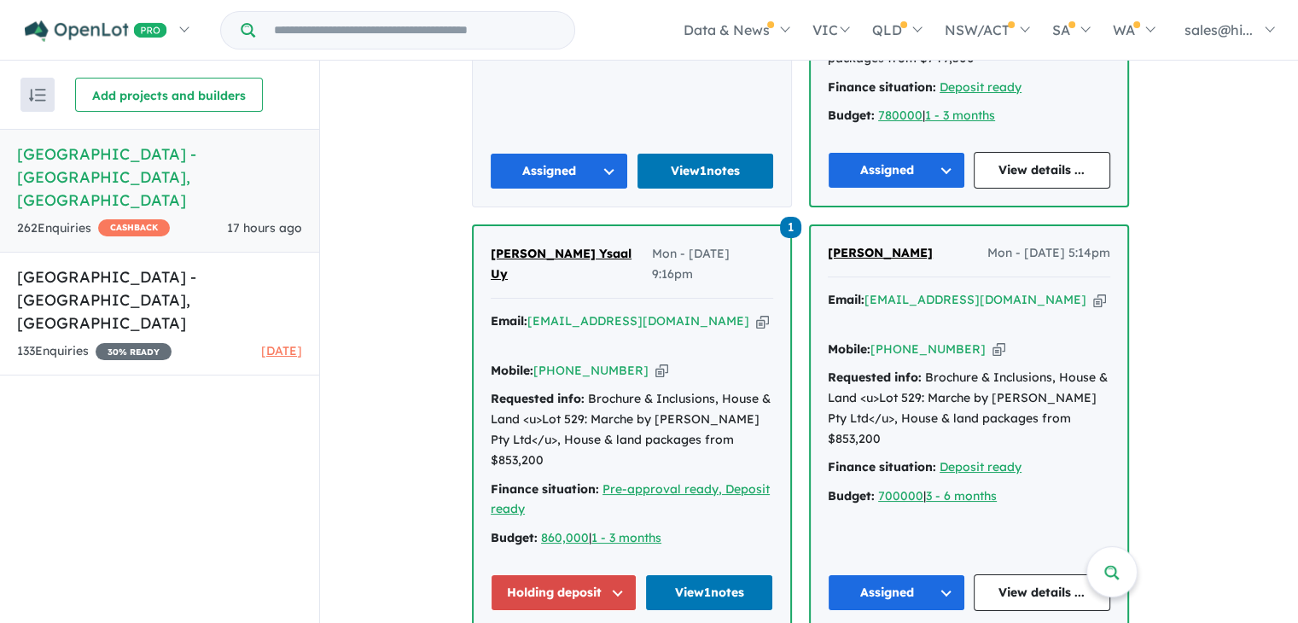
scroll to position [2010, 0]
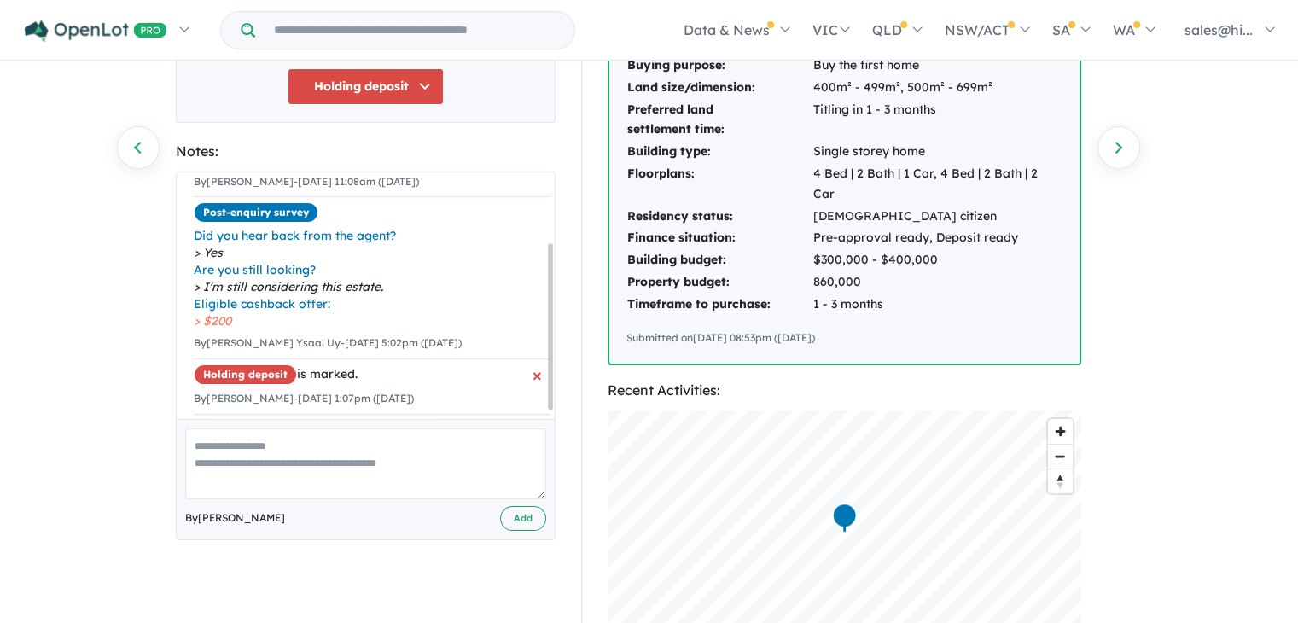
scroll to position [115, 0]
drag, startPoint x: 550, startPoint y: 264, endPoint x: 536, endPoint y: 370, distance: 107.7
click at [536, 370] on div "Unread is marked. 25/08/2025 9:16pm (Monday) Assigned is marked. By Jiayan Zhan…" at bounding box center [366, 295] width 378 height 247
click at [292, 441] on textarea at bounding box center [365, 463] width 361 height 71
click at [276, 451] on textarea at bounding box center [365, 463] width 361 height 71
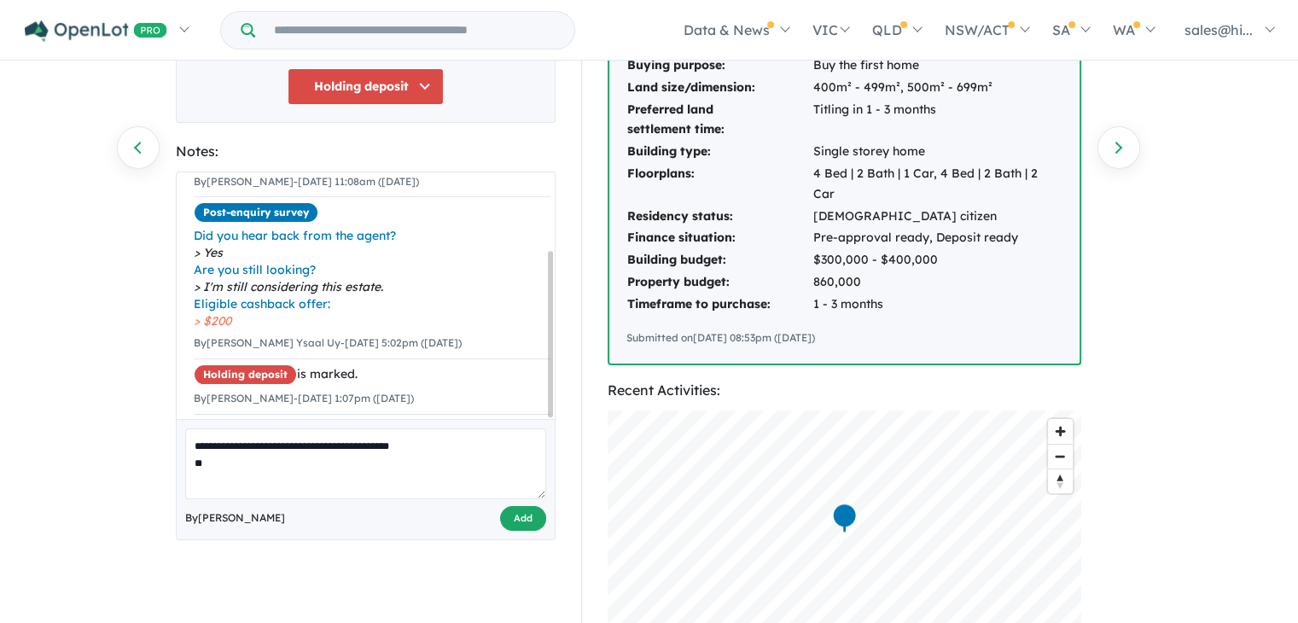
type textarea "**********"
click at [531, 520] on button "Add" at bounding box center [523, 518] width 46 height 25
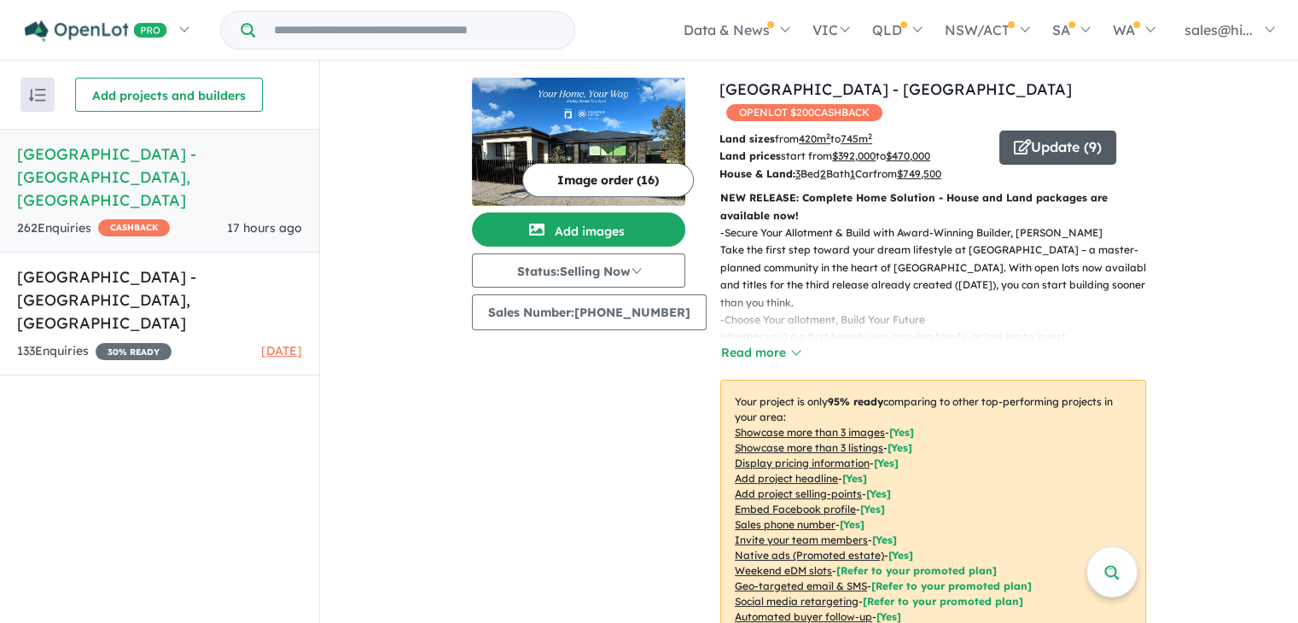
click at [1014, 148] on icon "button" at bounding box center [1022, 146] width 17 height 15
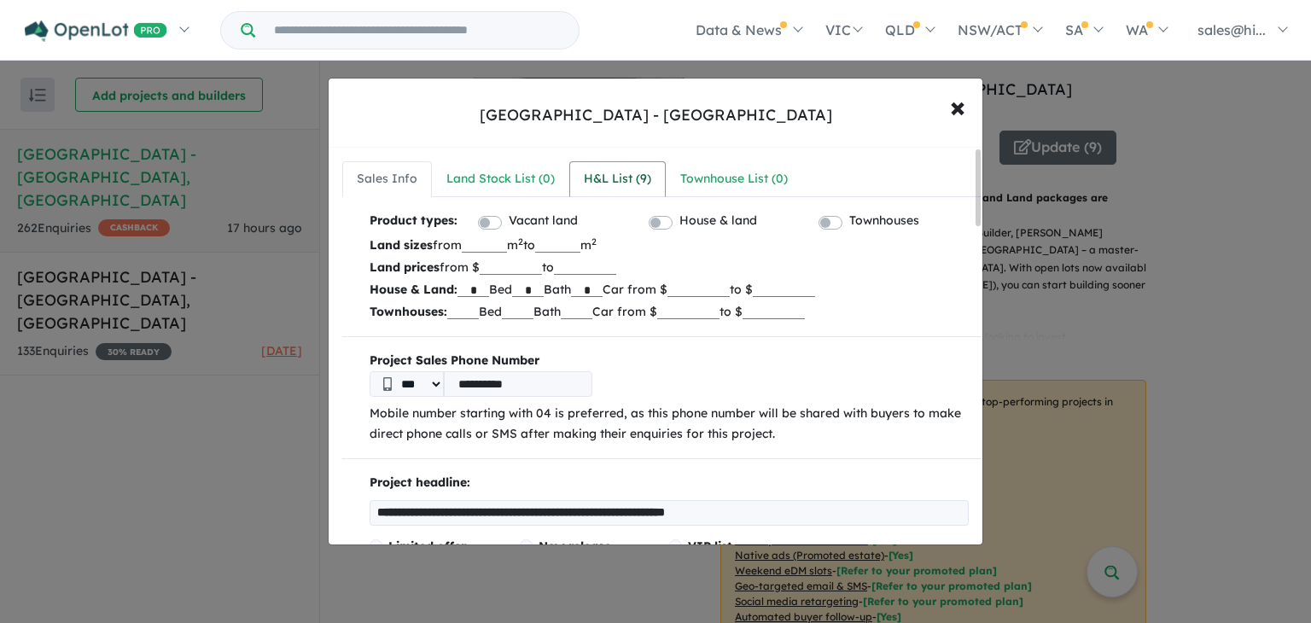
click at [626, 169] on div "H&L List ( 9 )" at bounding box center [617, 179] width 67 height 20
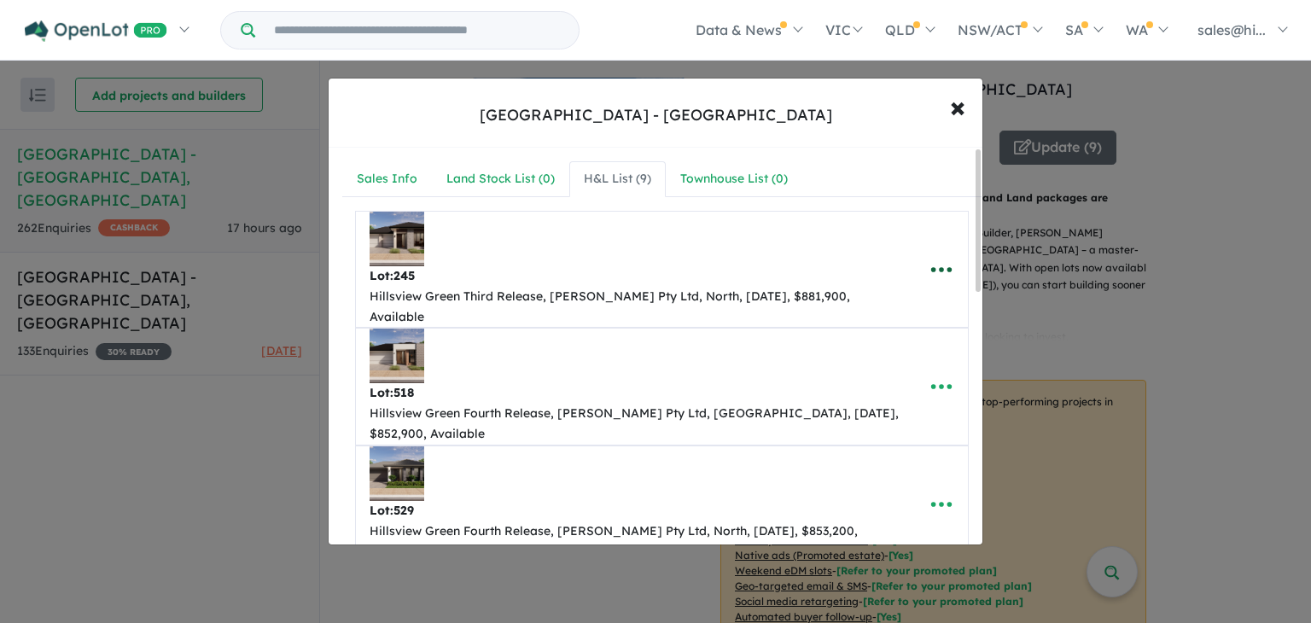
click at [928, 257] on icon "button" at bounding box center [941, 270] width 26 height 26
click at [952, 119] on span "×" at bounding box center [957, 106] width 15 height 37
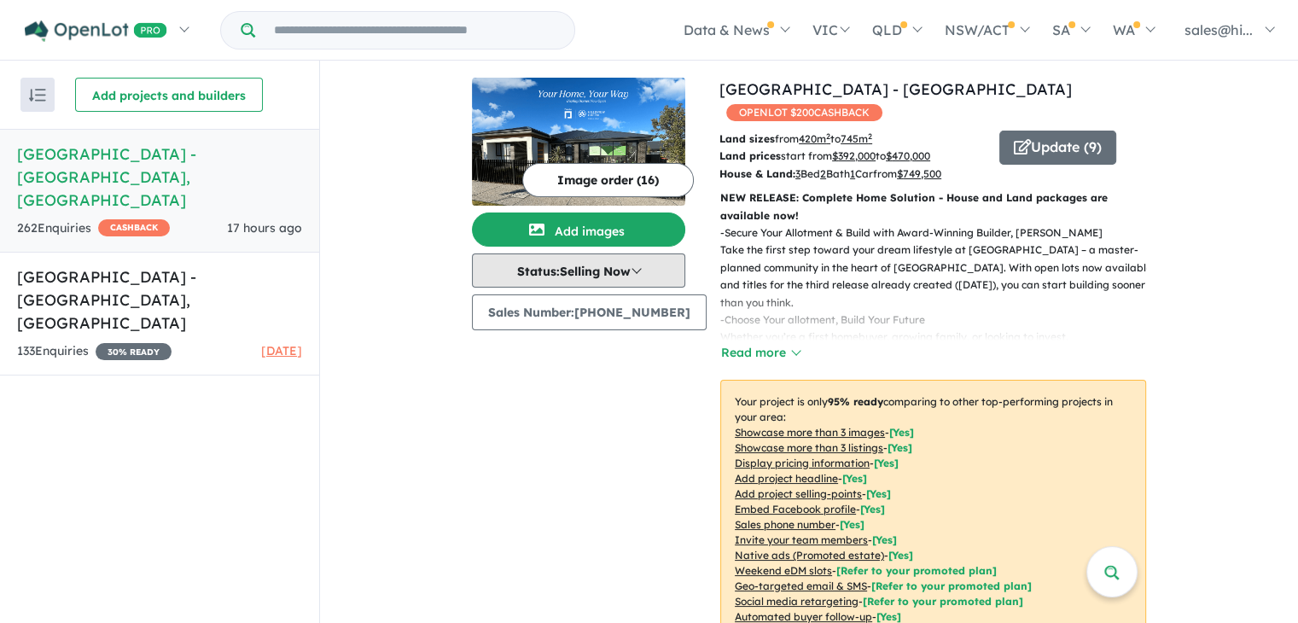
click at [577, 275] on button "Status: Selling Now" at bounding box center [578, 270] width 213 height 34
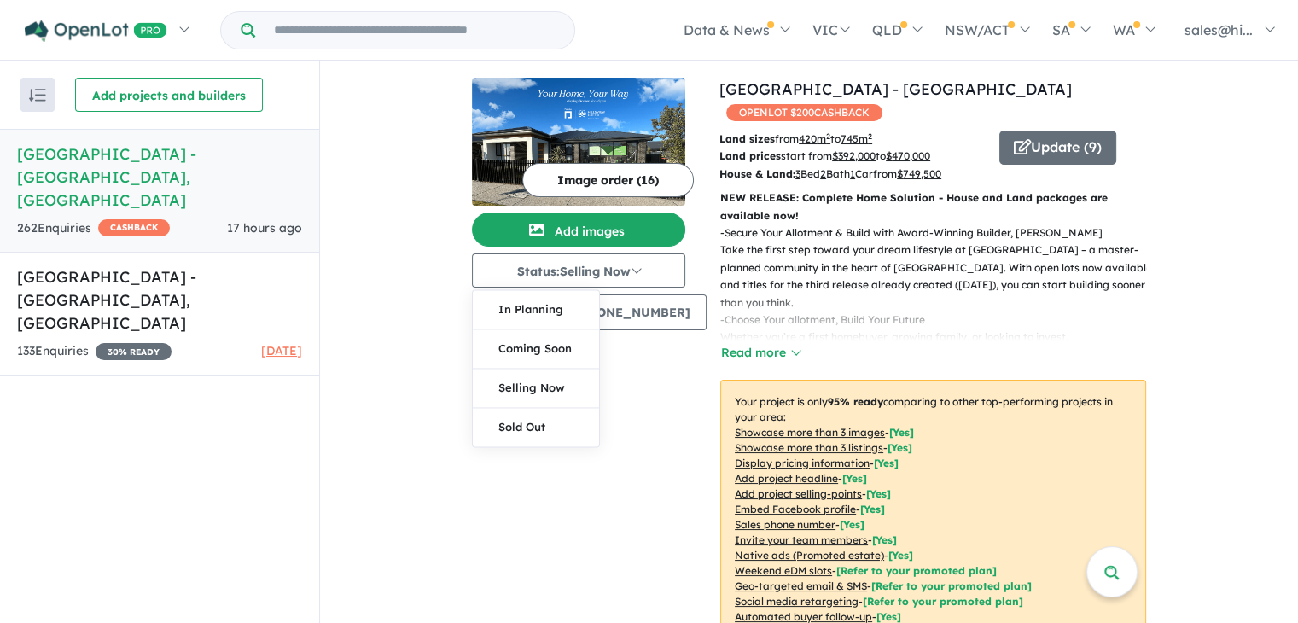
click at [646, 390] on div "Image order ( 16 ) Add images Status: Selling Now In Planning Coming Soon Selli…" at bounding box center [595, 394] width 247 height 633
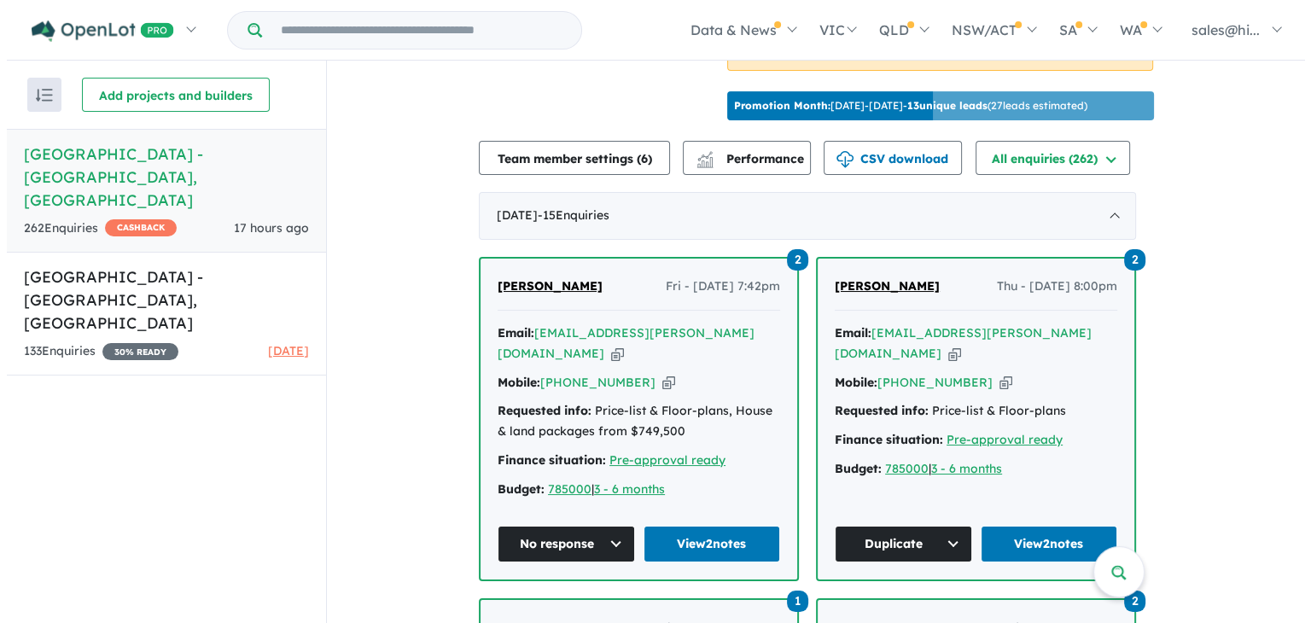
scroll to position [569, 0]
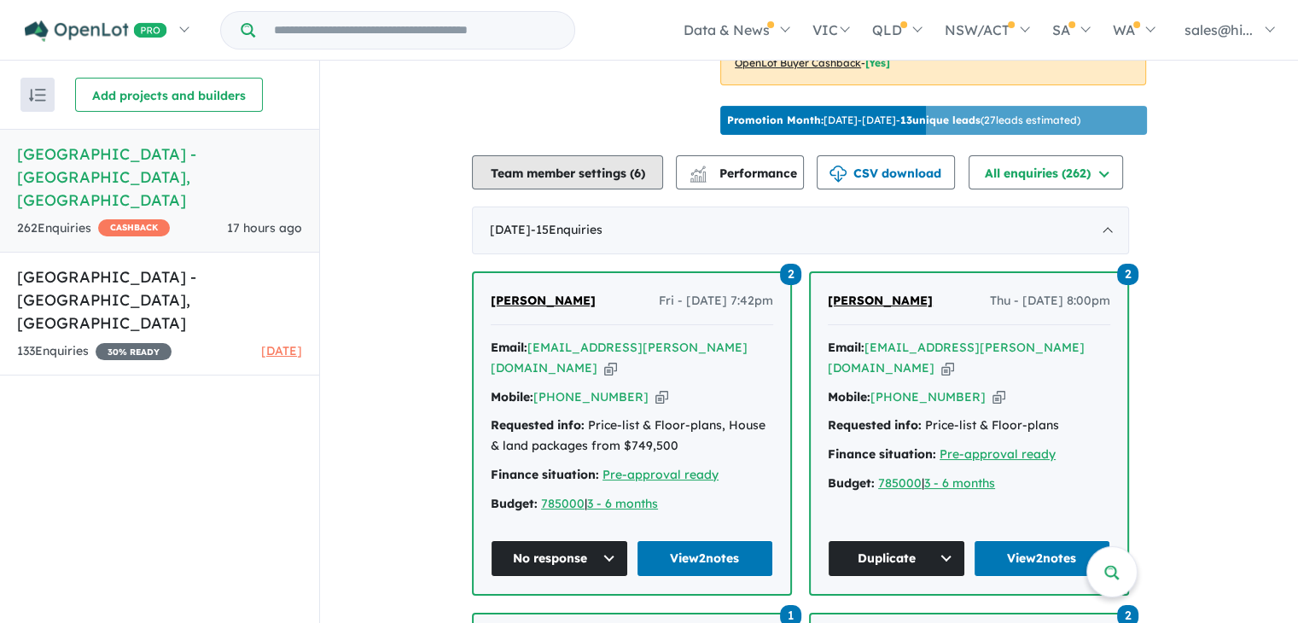
click at [627, 189] on button "Team member settings ( 6 )" at bounding box center [567, 172] width 191 height 34
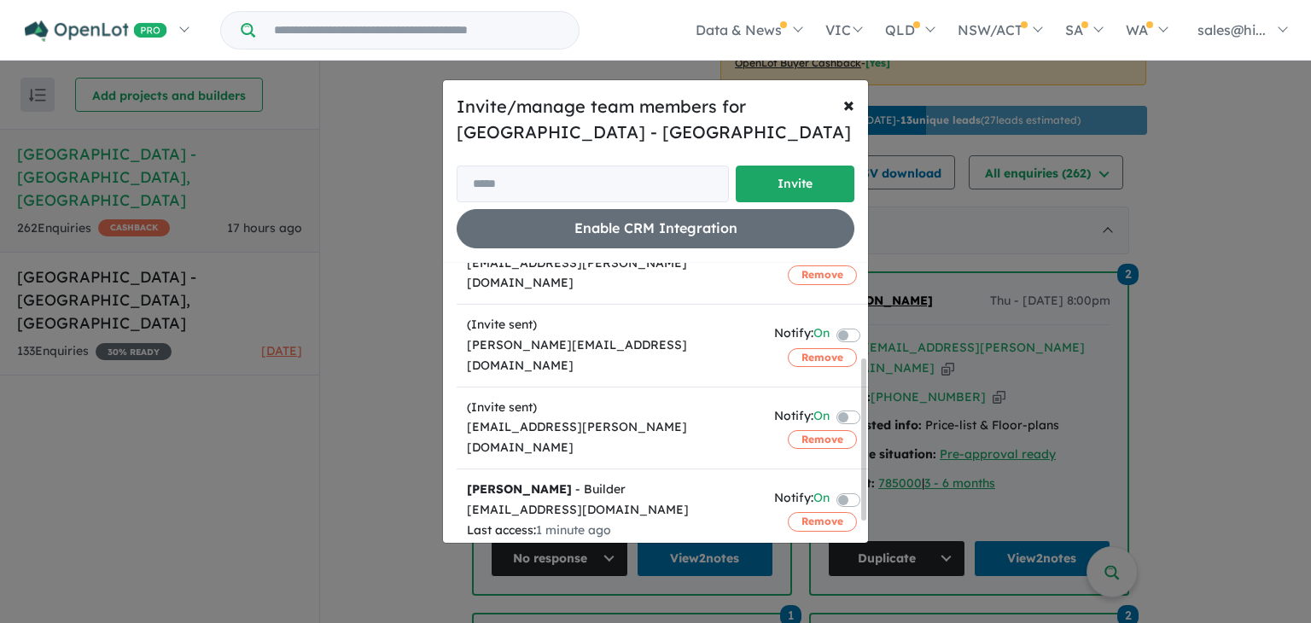
scroll to position [164, 0]
drag, startPoint x: 864, startPoint y: 300, endPoint x: 845, endPoint y: 393, distance: 95.7
click at [845, 393] on div "Team member Action (Invite sent) charlotte.murray@pulumbo.com.au Notify: On Rem…" at bounding box center [662, 403] width 411 height 280
click at [804, 431] on button "Remove" at bounding box center [822, 440] width 69 height 19
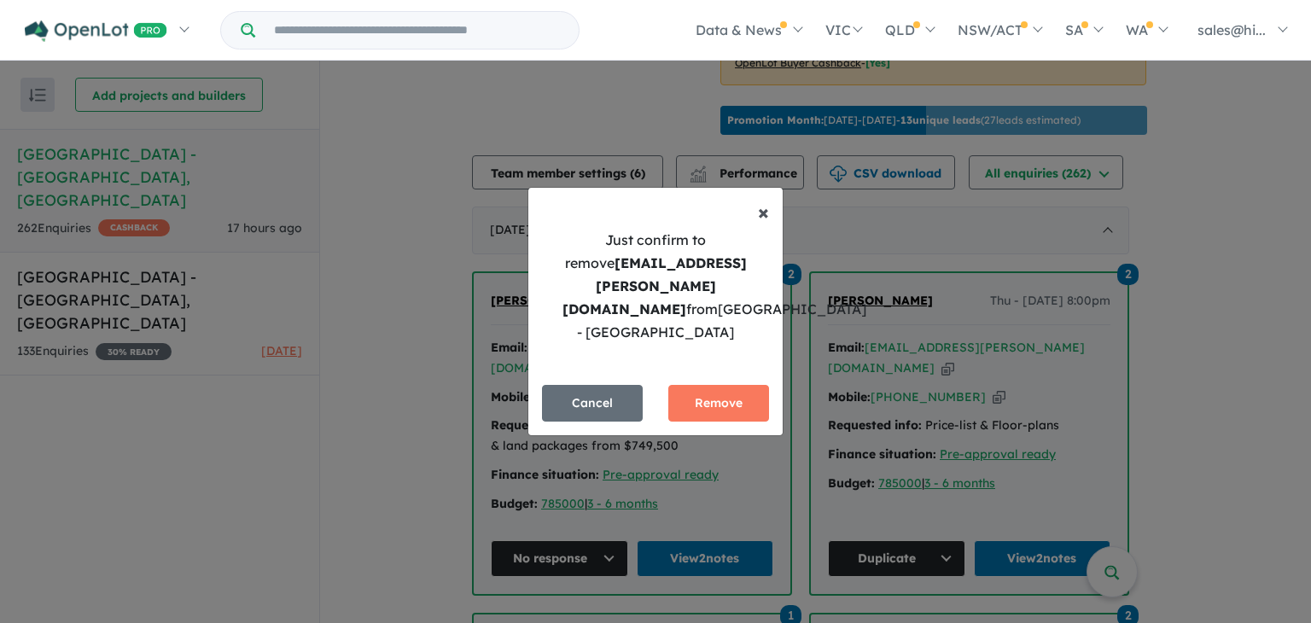
click at [765, 222] on span "×" at bounding box center [763, 212] width 11 height 26
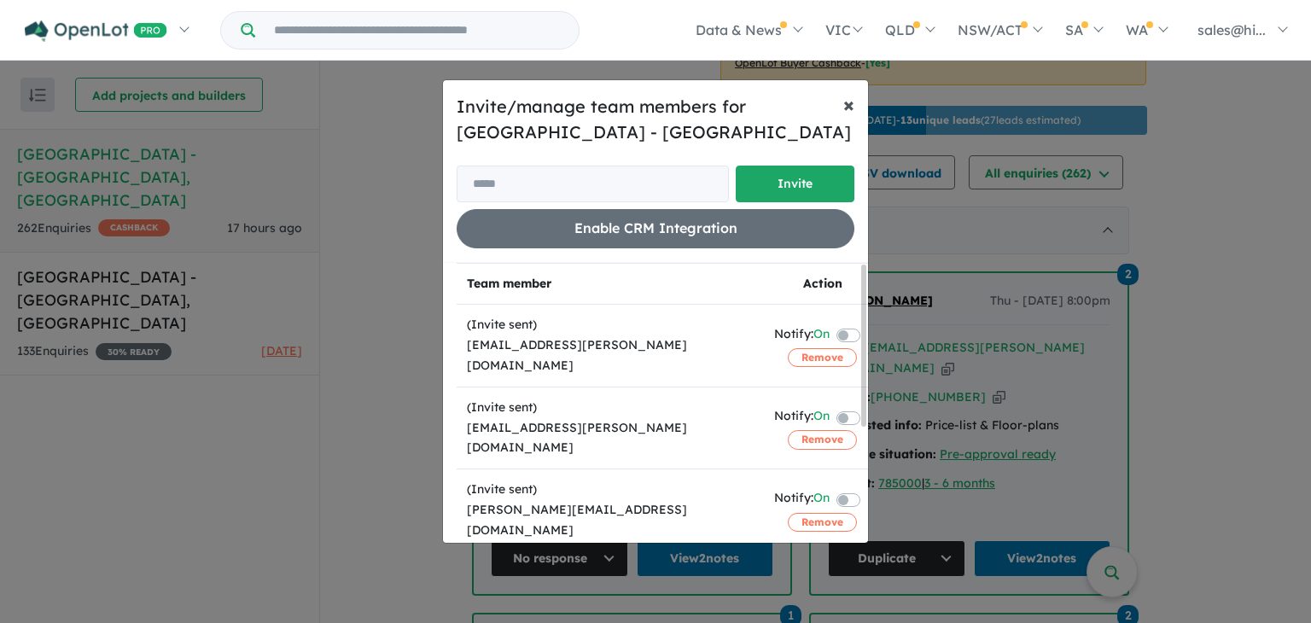
click at [847, 110] on span "×" at bounding box center [848, 104] width 11 height 26
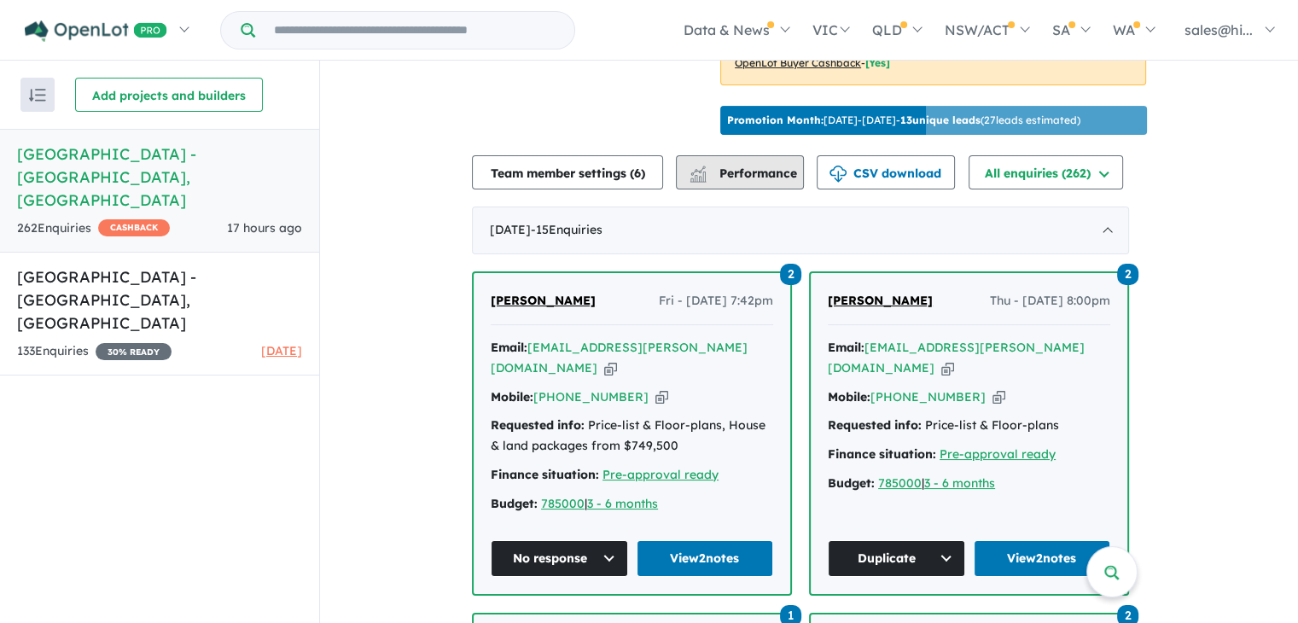
click at [795, 172] on button "Performance" at bounding box center [740, 172] width 128 height 34
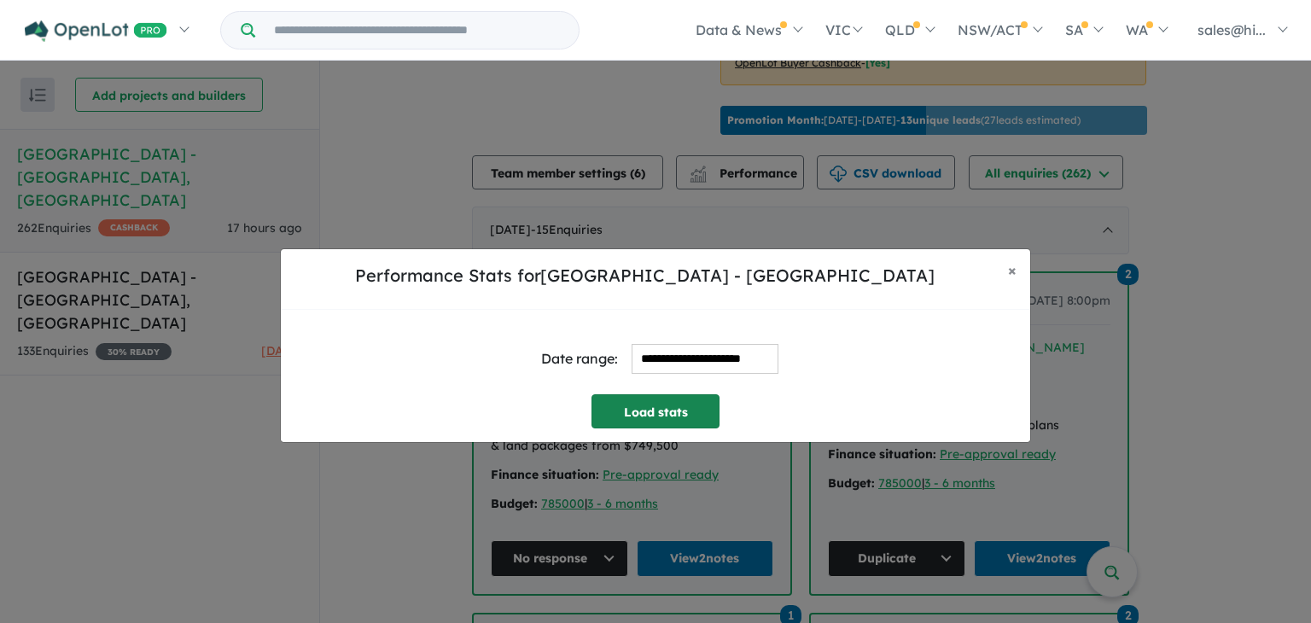
click at [632, 417] on button "Load stats" at bounding box center [655, 411] width 128 height 34
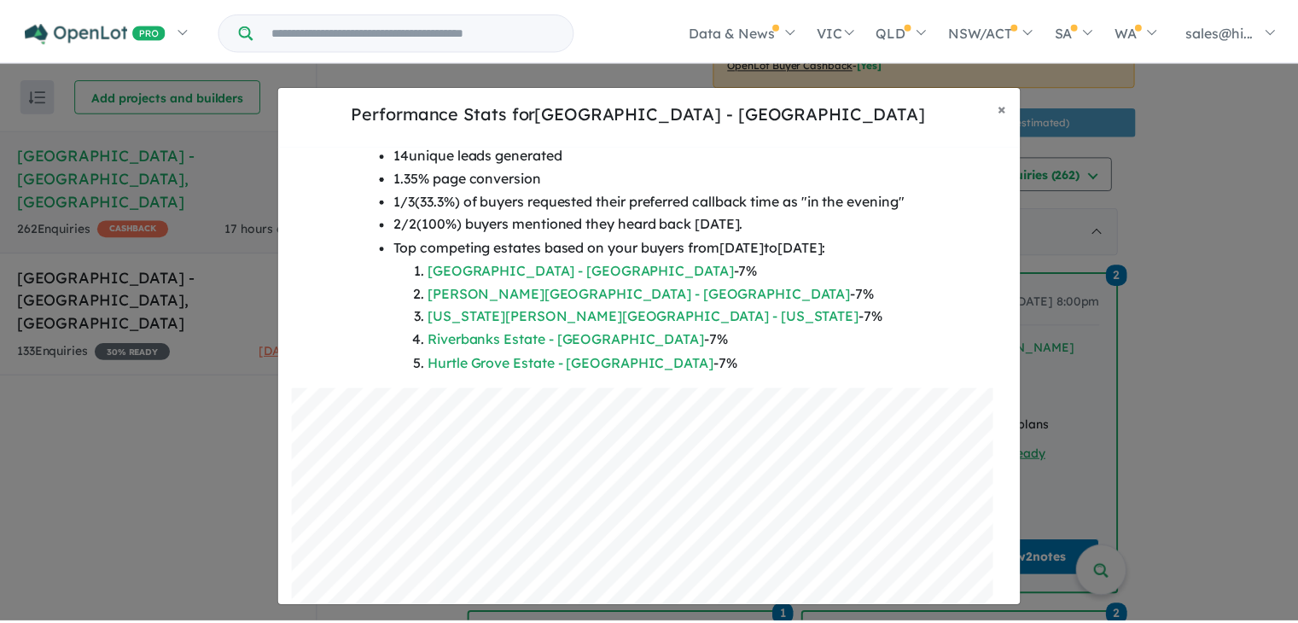
scroll to position [338, 0]
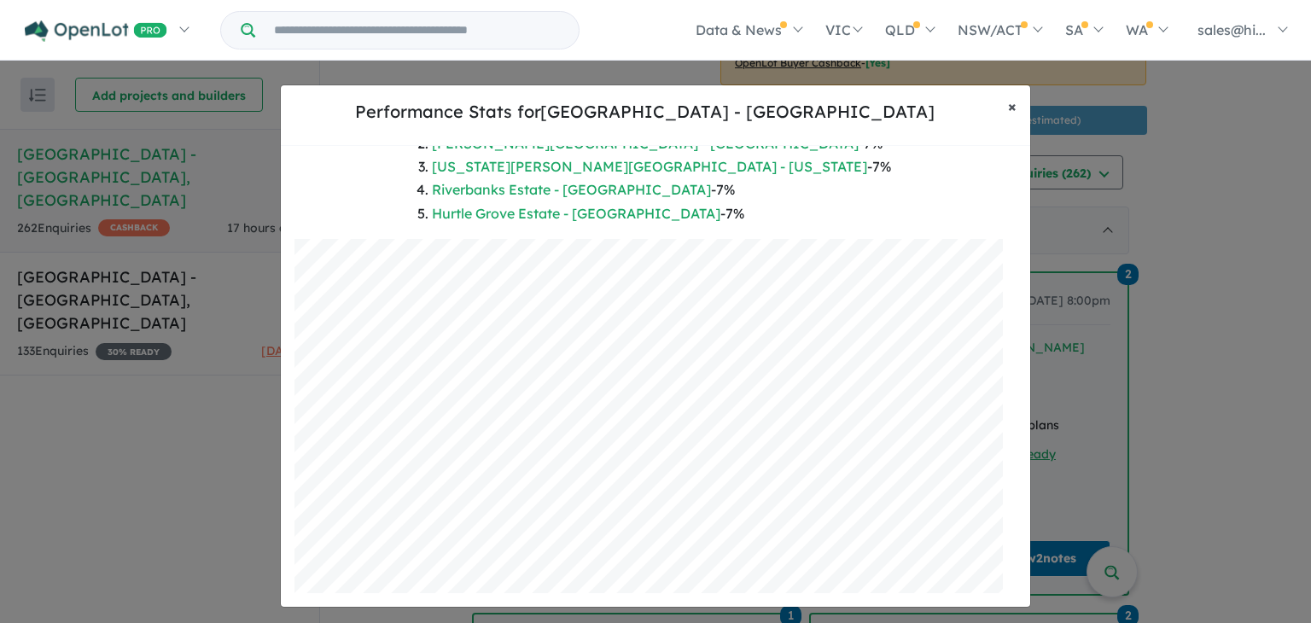
click at [1007, 110] on button "× Close" at bounding box center [1012, 106] width 36 height 43
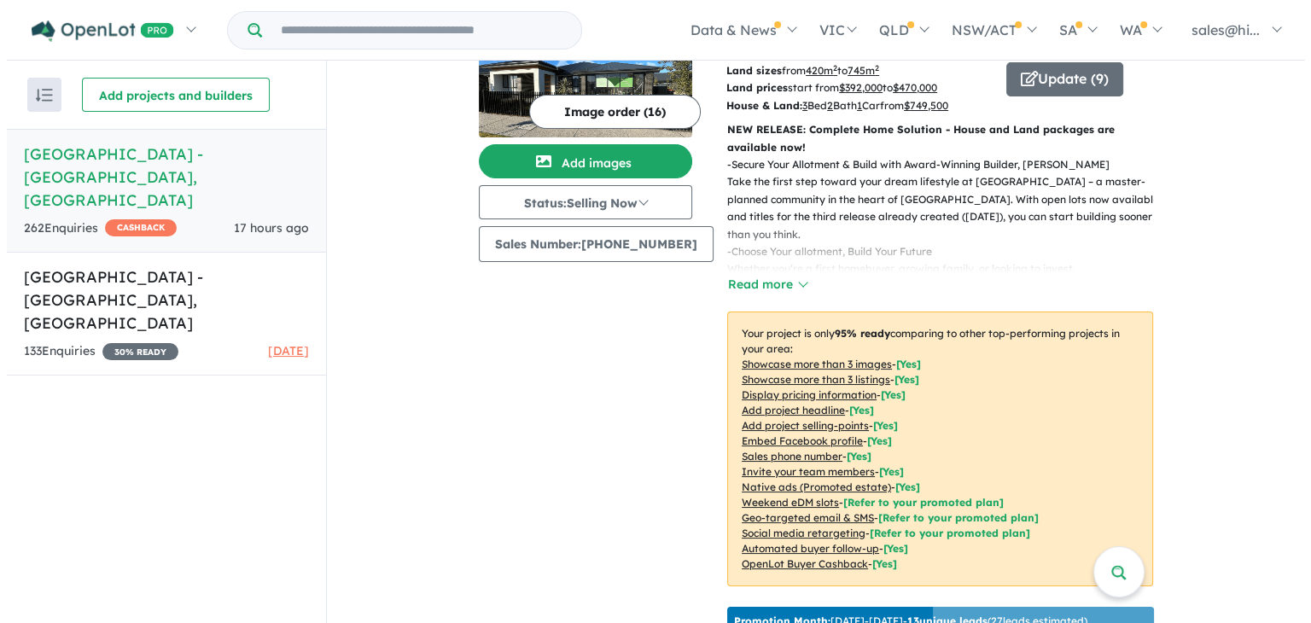
scroll to position [0, 0]
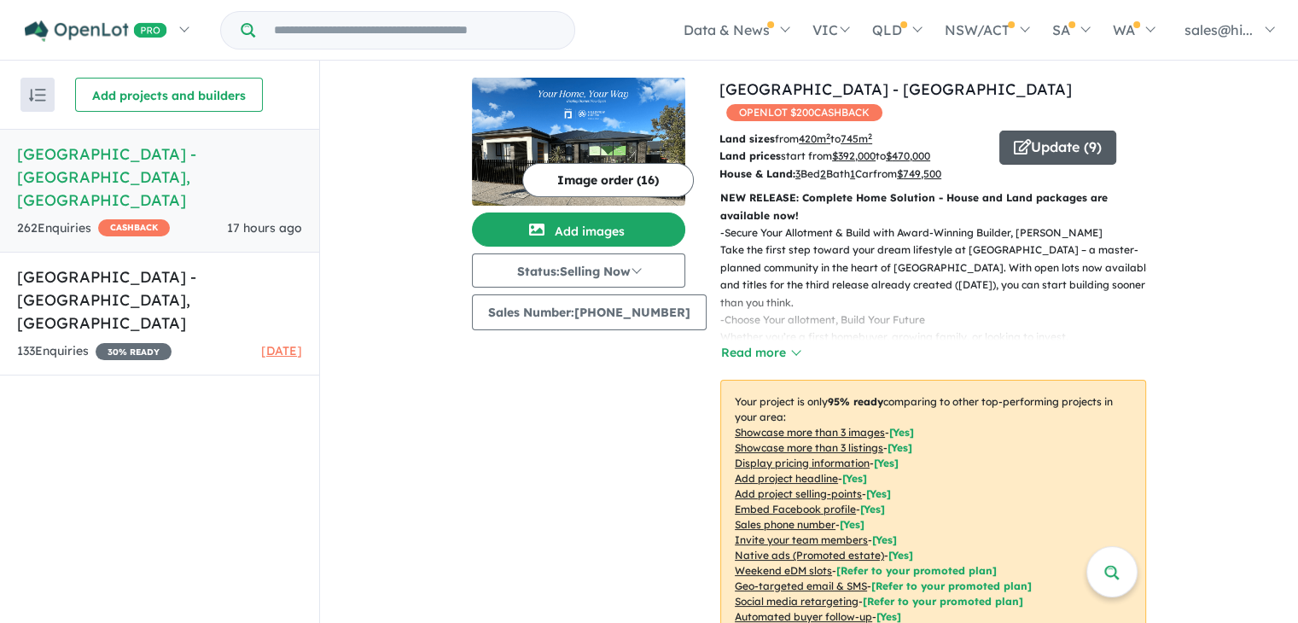
click at [1089, 143] on button "Update ( 9 )" at bounding box center [1057, 148] width 117 height 34
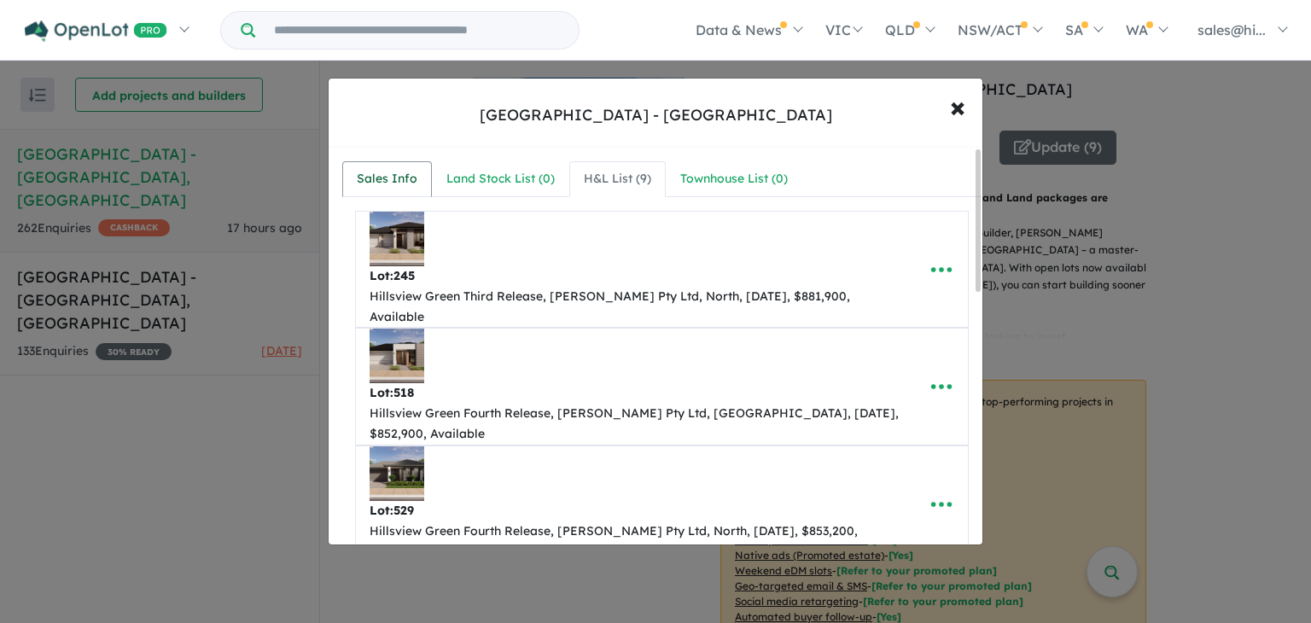
click at [405, 182] on div "Sales Info" at bounding box center [387, 179] width 61 height 20
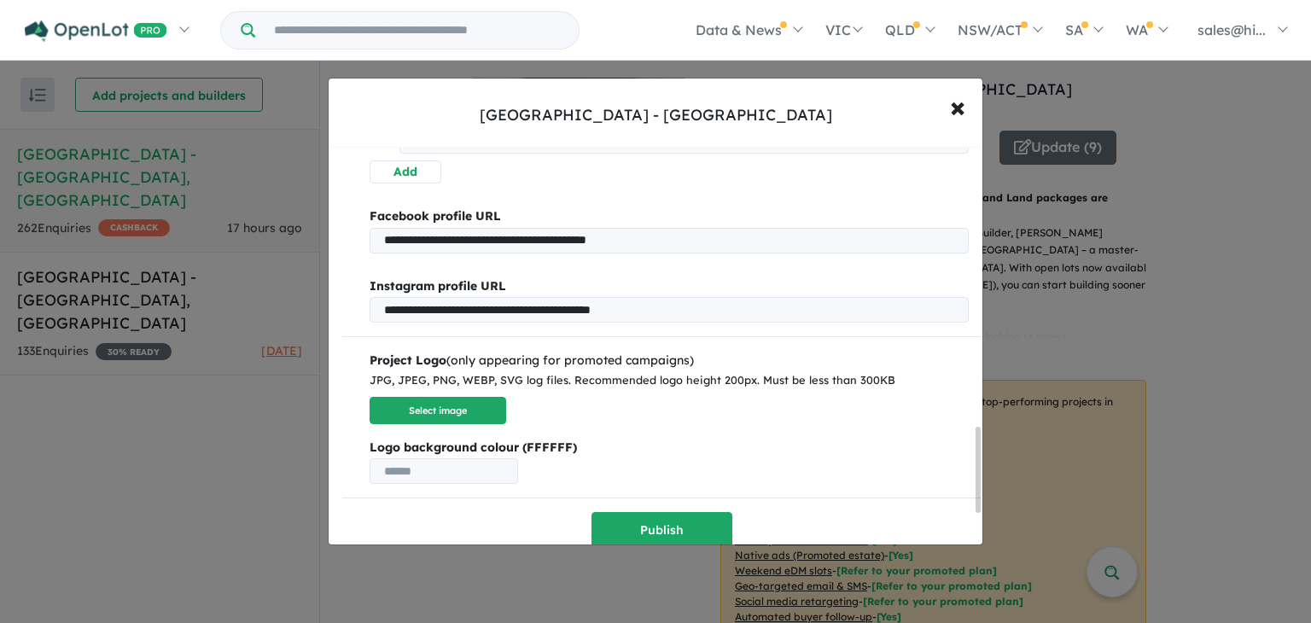
scroll to position [1448, 0]
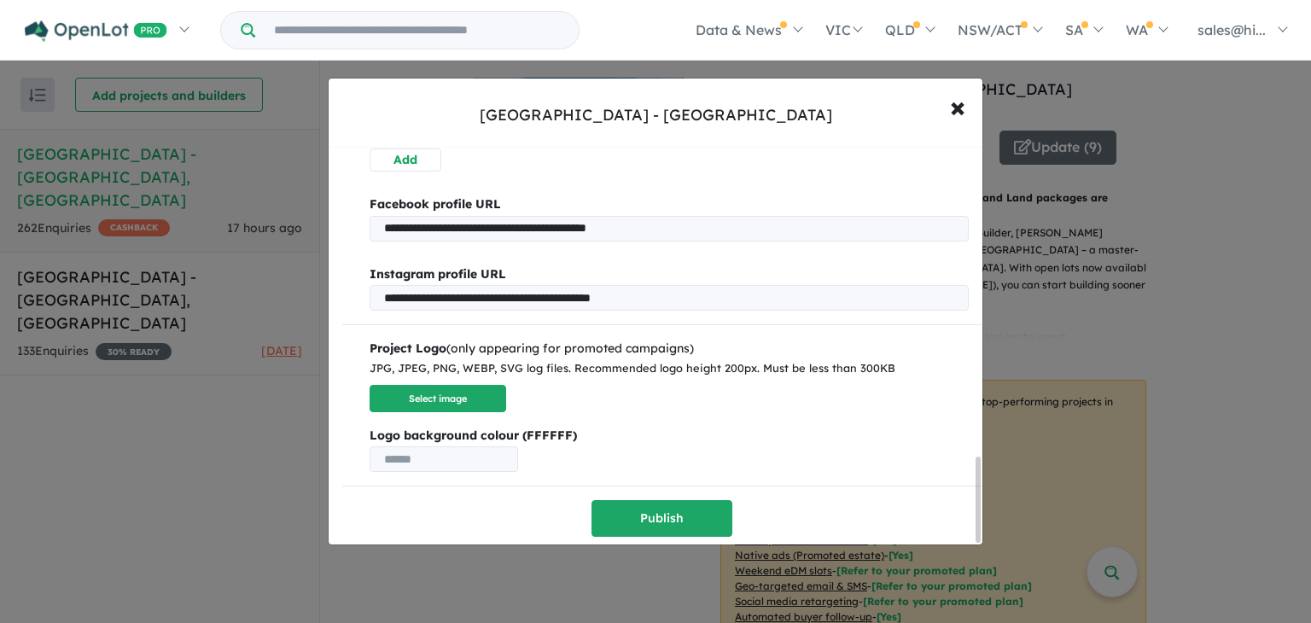
drag, startPoint x: 976, startPoint y: 219, endPoint x: 898, endPoint y: 561, distance: 350.3
click at [898, 561] on div "**********" at bounding box center [655, 311] width 1311 height 623
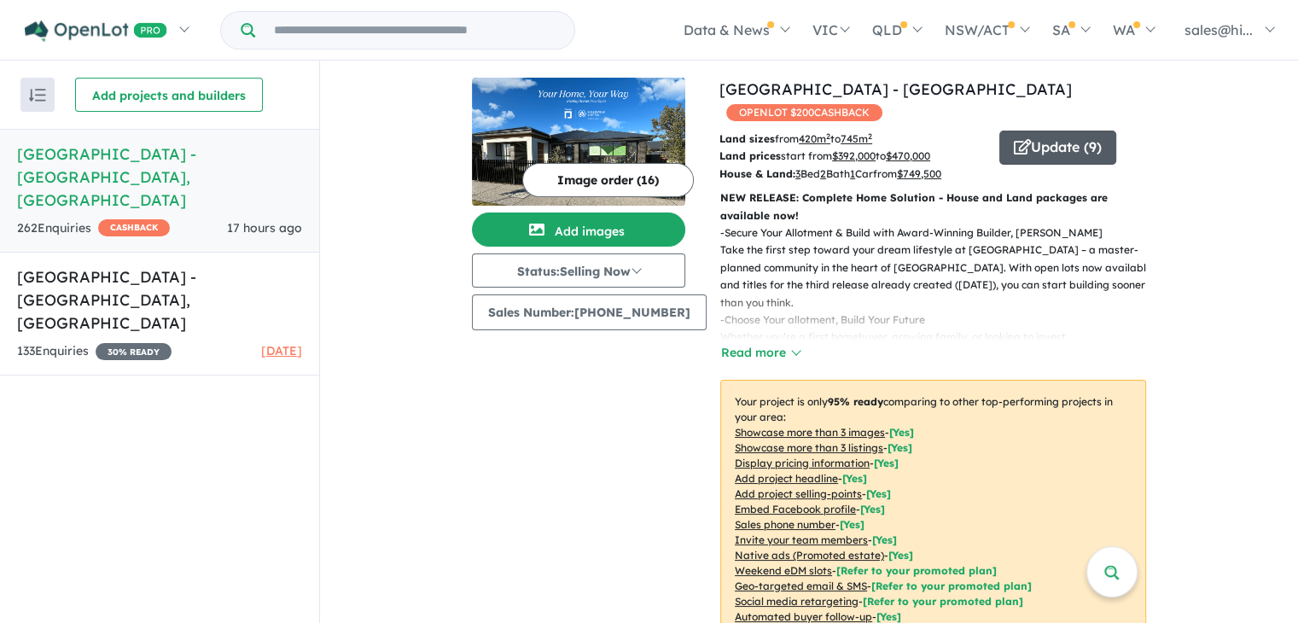
click at [1042, 148] on button "Update ( 9 )" at bounding box center [1057, 148] width 117 height 34
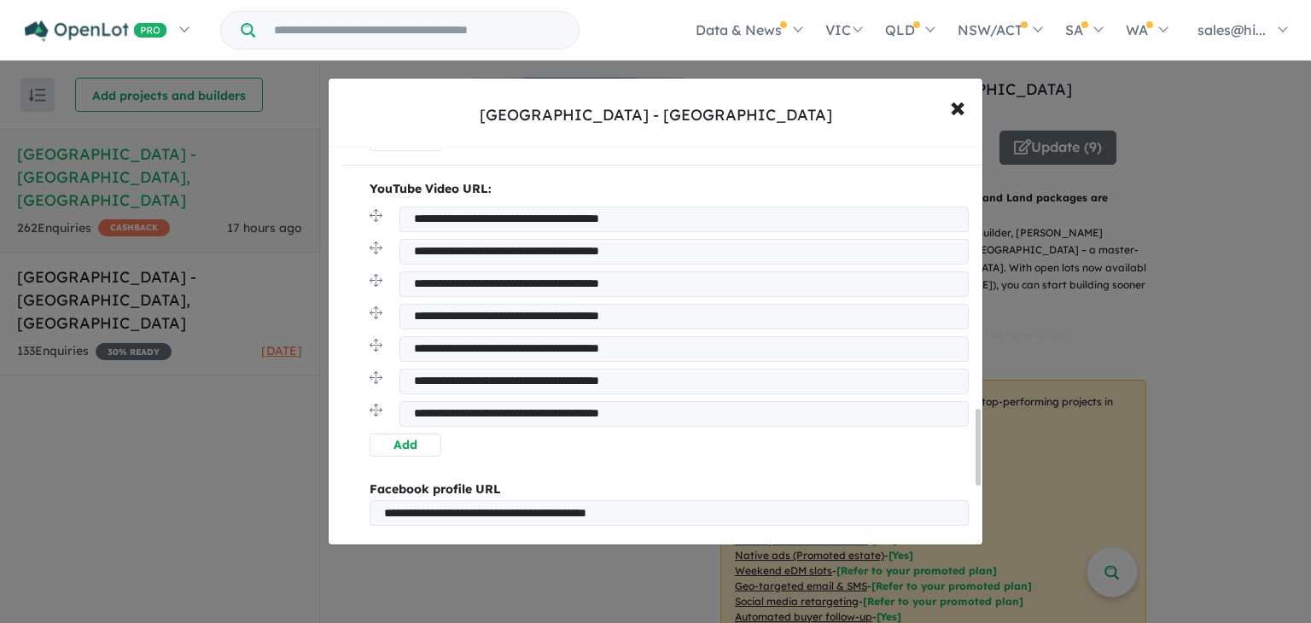
scroll to position [1479, 0]
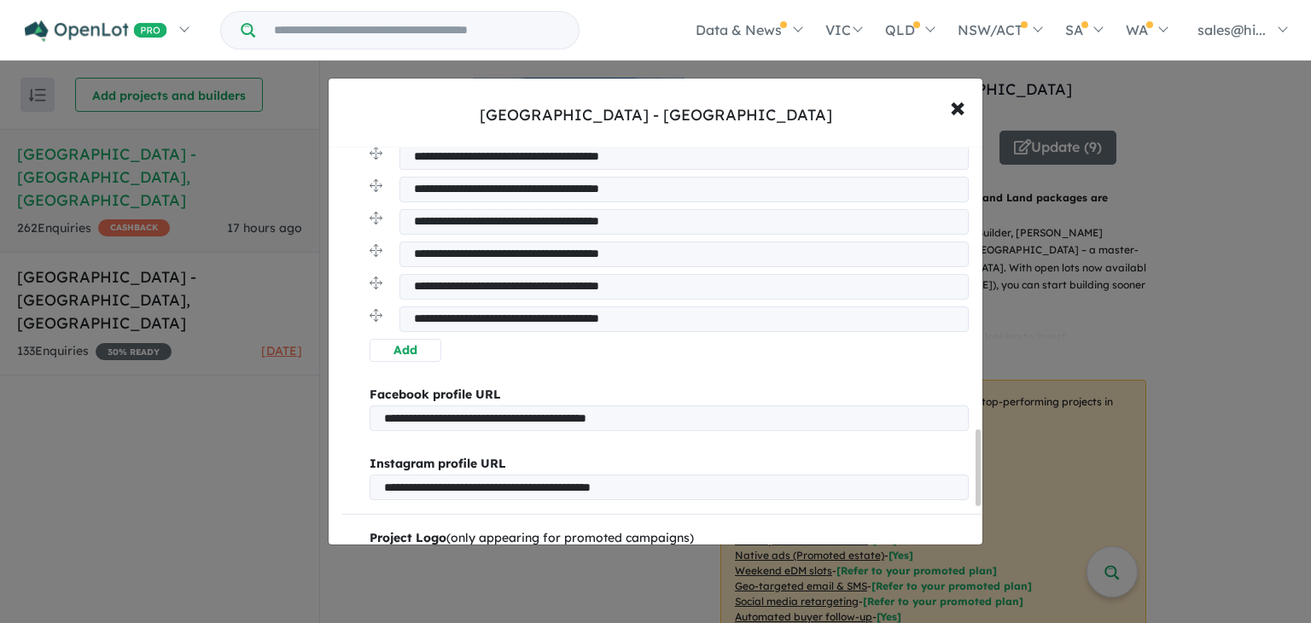
drag, startPoint x: 978, startPoint y: 189, endPoint x: 962, endPoint y: 469, distance: 280.4
click at [962, 469] on div "**********" at bounding box center [656, 346] width 654 height 397
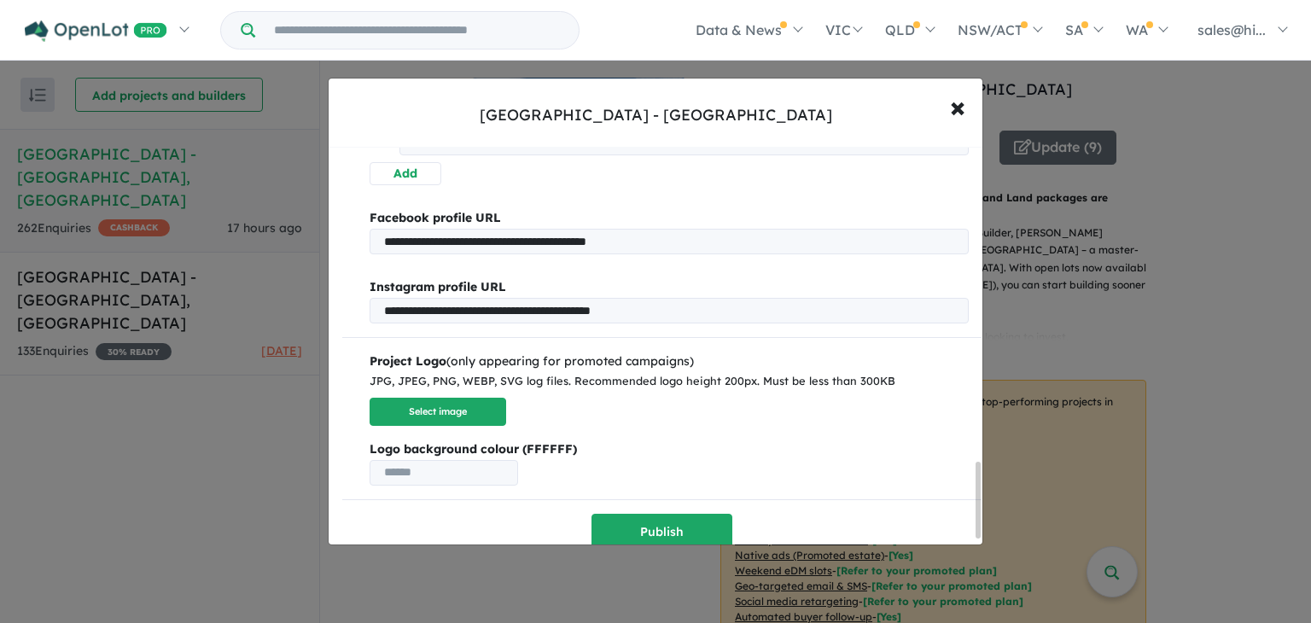
scroll to position [1673, 0]
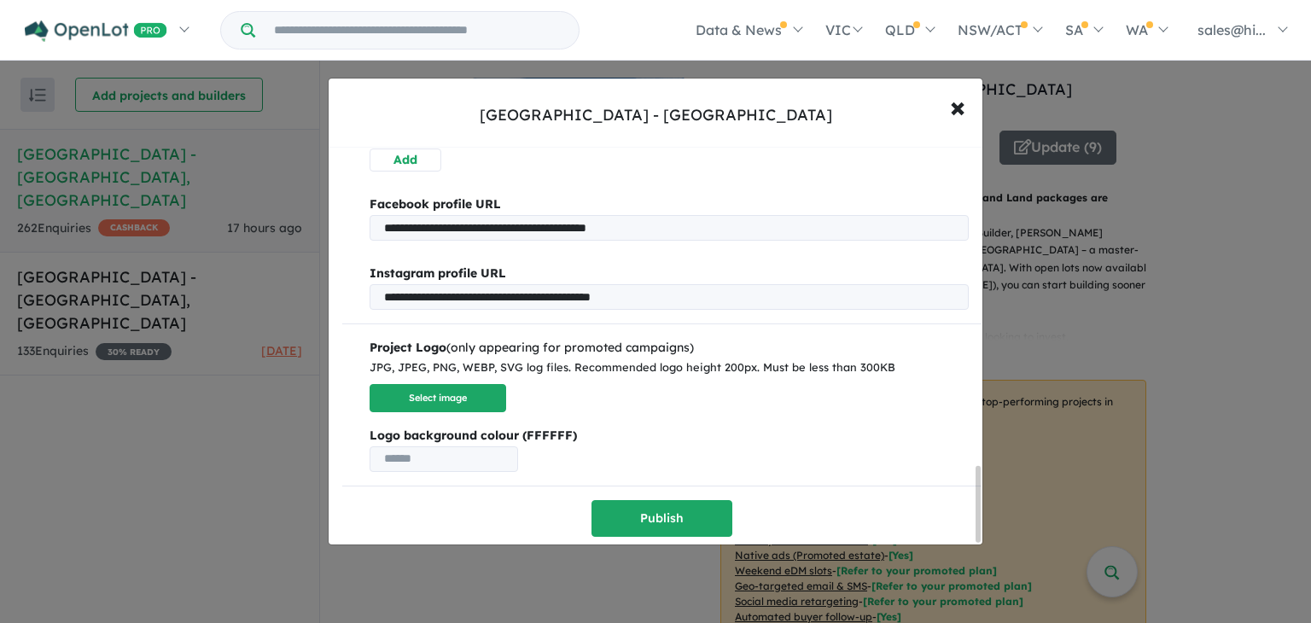
drag, startPoint x: 976, startPoint y: 456, endPoint x: 969, endPoint y: 506, distance: 50.8
click at [969, 506] on div "**********" at bounding box center [656, 346] width 654 height 397
click at [959, 110] on span "×" at bounding box center [957, 106] width 15 height 37
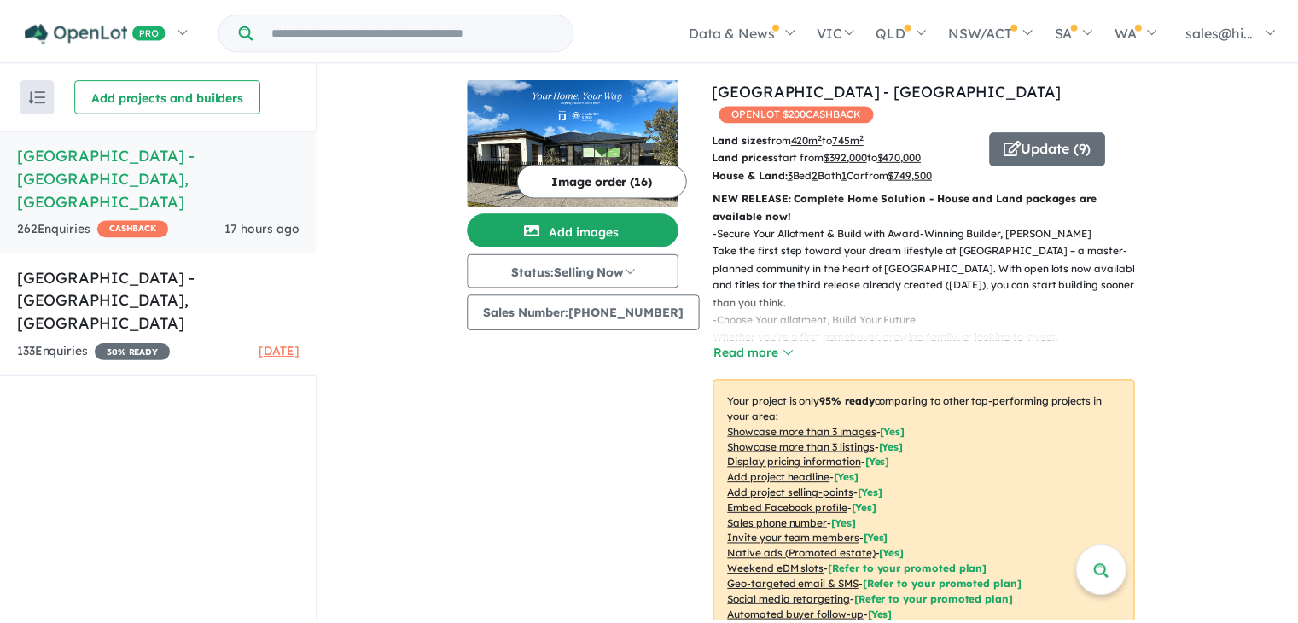
scroll to position [1448, 0]
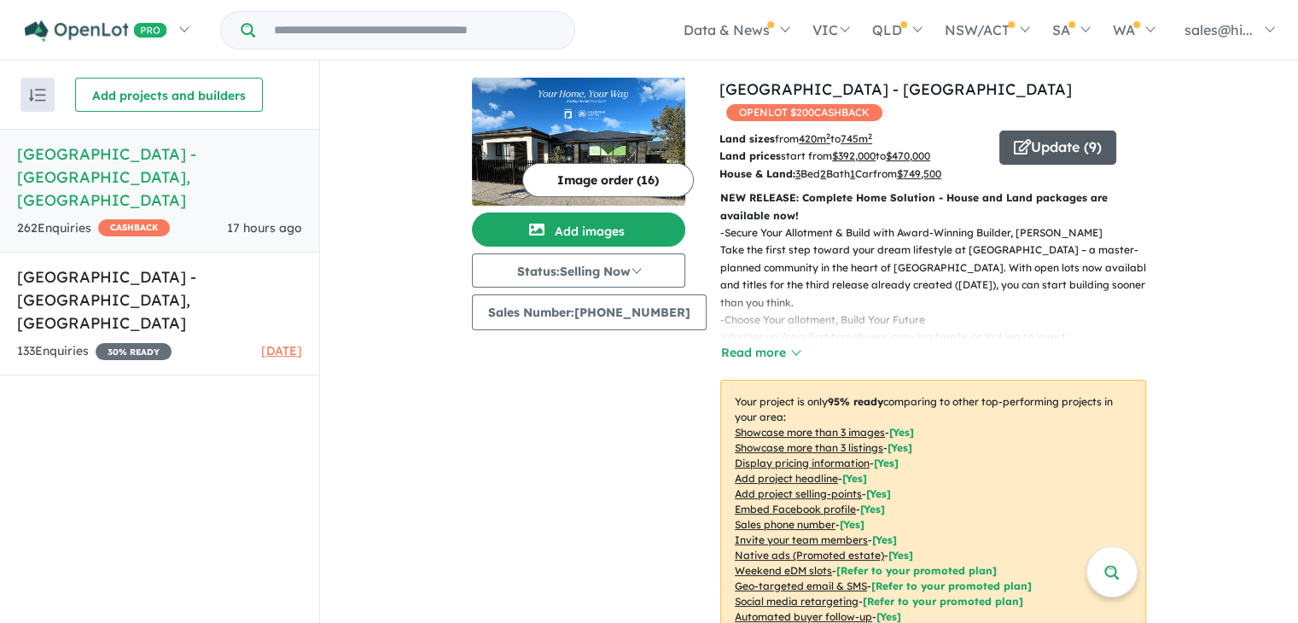
click at [1021, 137] on button "Update ( 9 )" at bounding box center [1057, 148] width 117 height 34
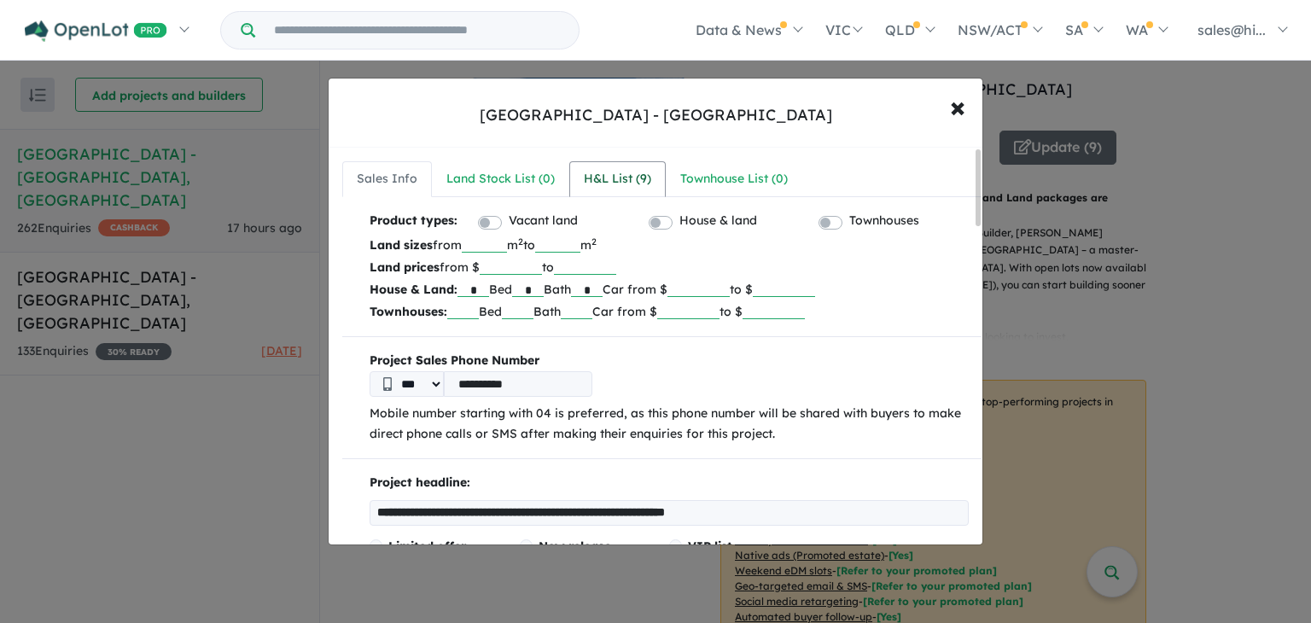
click at [587, 182] on div "H&L List ( 9 )" at bounding box center [617, 179] width 67 height 20
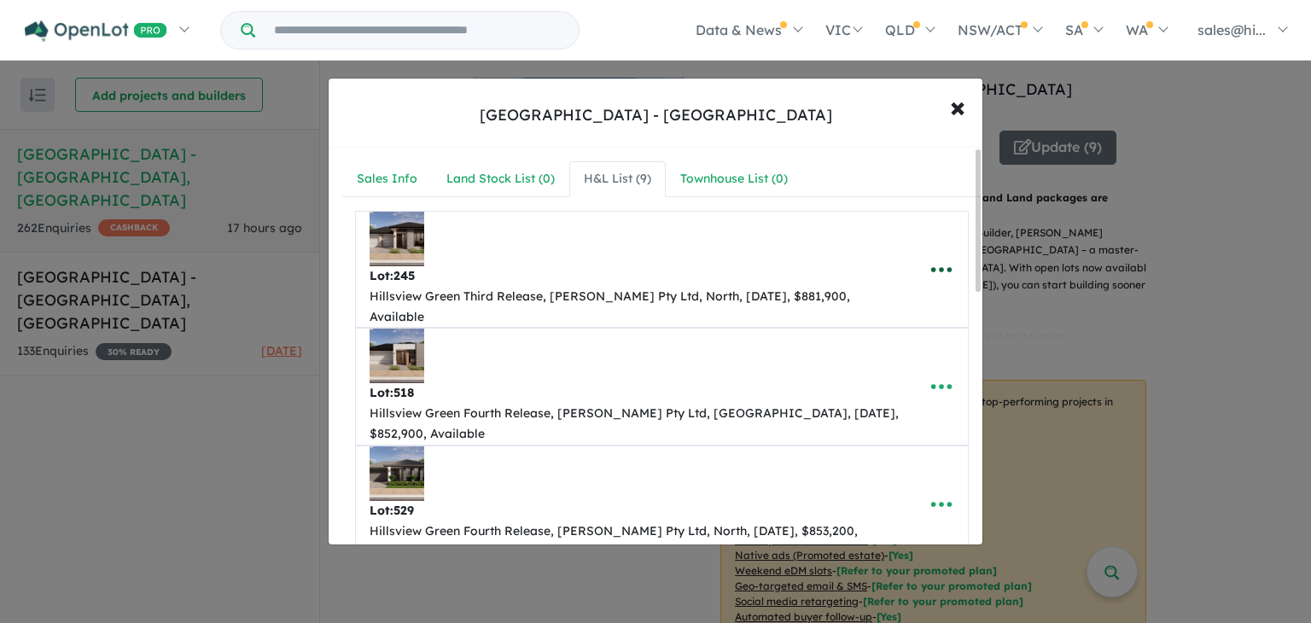
click at [935, 267] on icon "button" at bounding box center [941, 269] width 20 height 5
click at [958, 116] on span "×" at bounding box center [957, 106] width 15 height 37
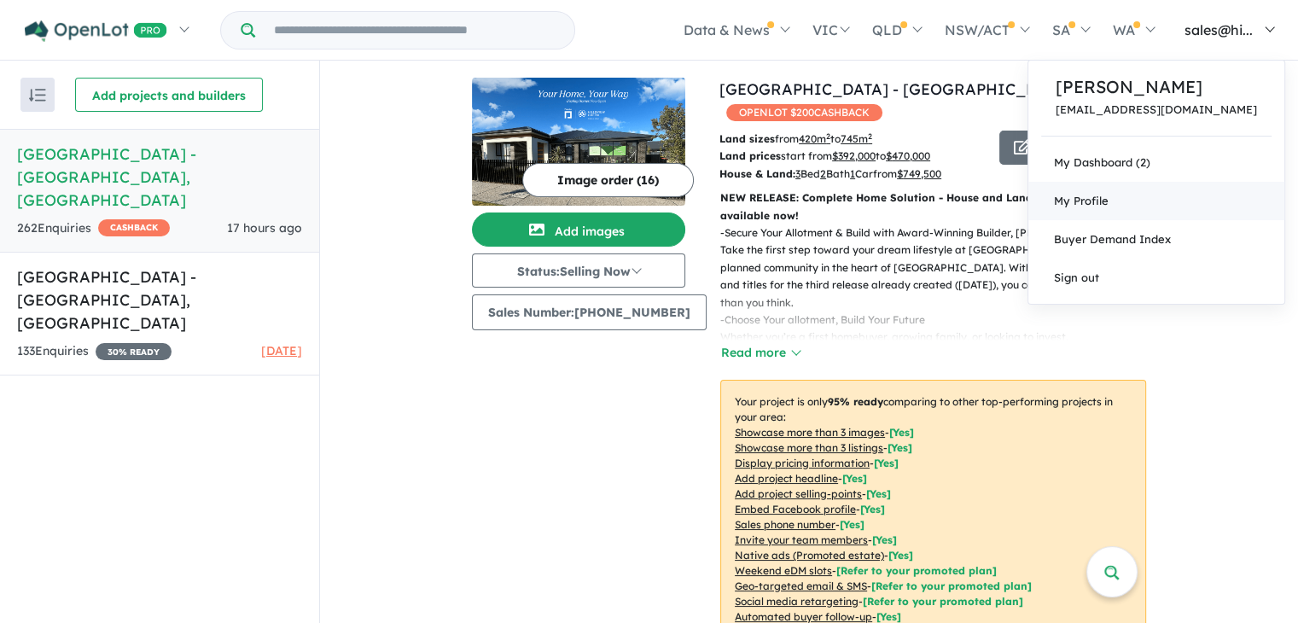
click at [1157, 206] on link "My Profile" at bounding box center [1156, 201] width 256 height 38
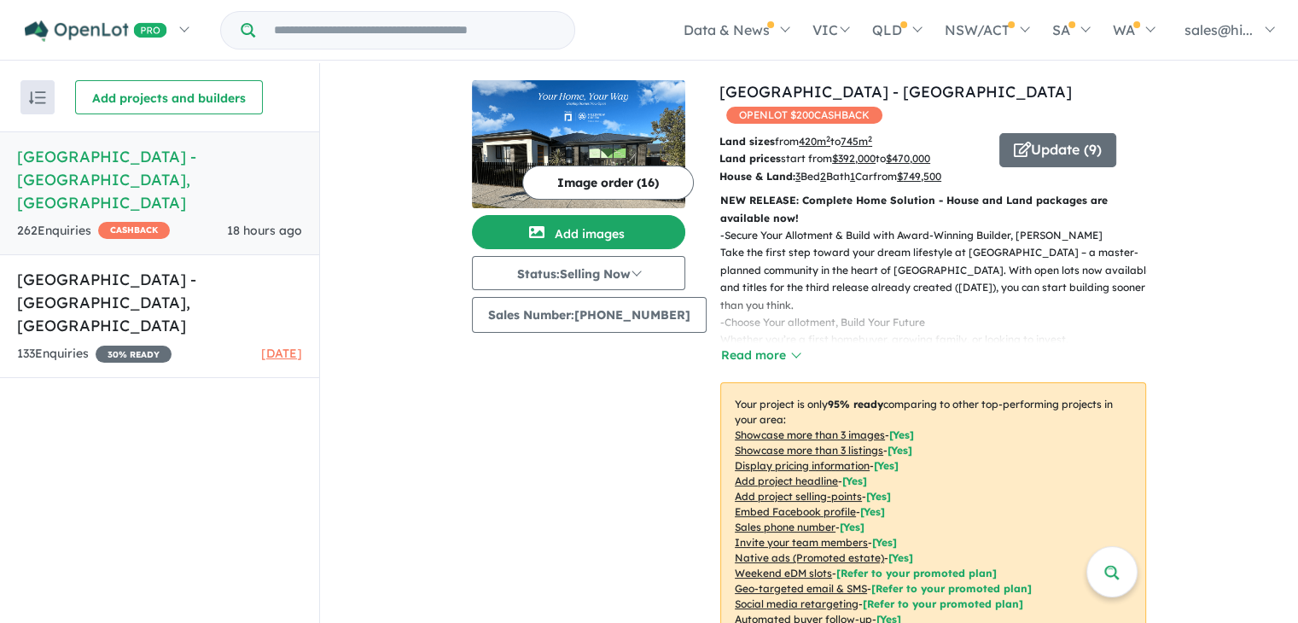
scroll to position [3, 0]
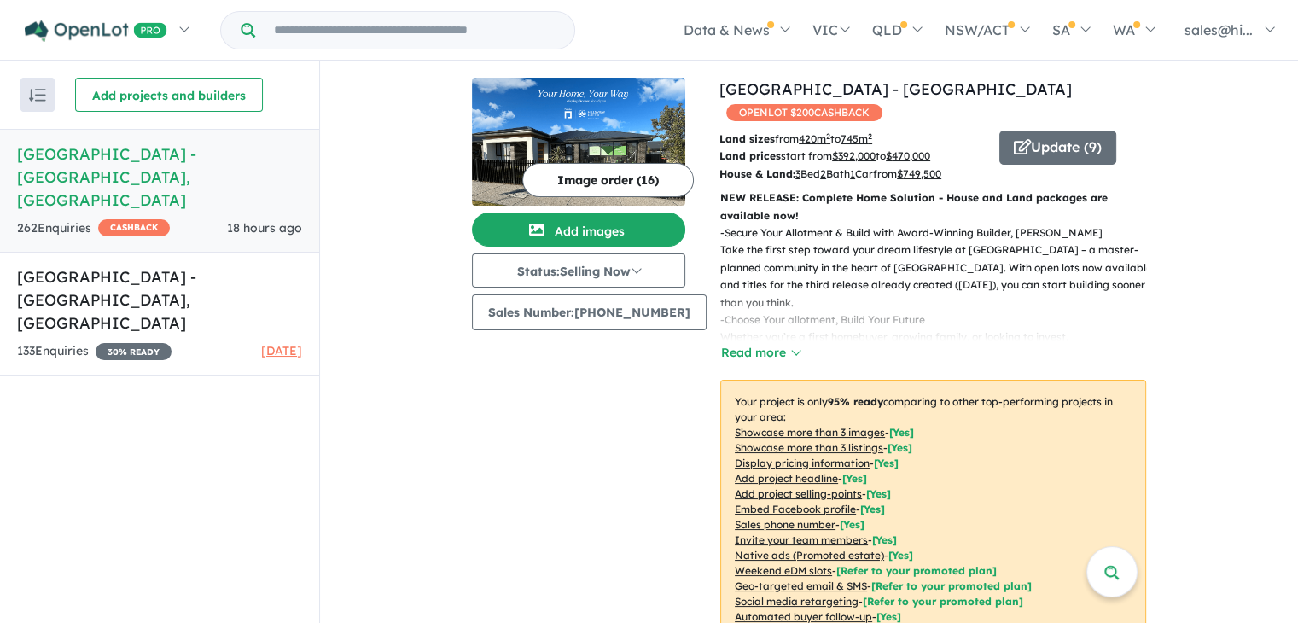
drag, startPoint x: 1310, startPoint y: 144, endPoint x: 1275, endPoint y: 257, distance: 118.0
click at [1275, 257] on html "Skip to main content Homepage My Dashboard (2) Buyer Demand Index Suburb/Counci…" at bounding box center [649, 308] width 1298 height 623
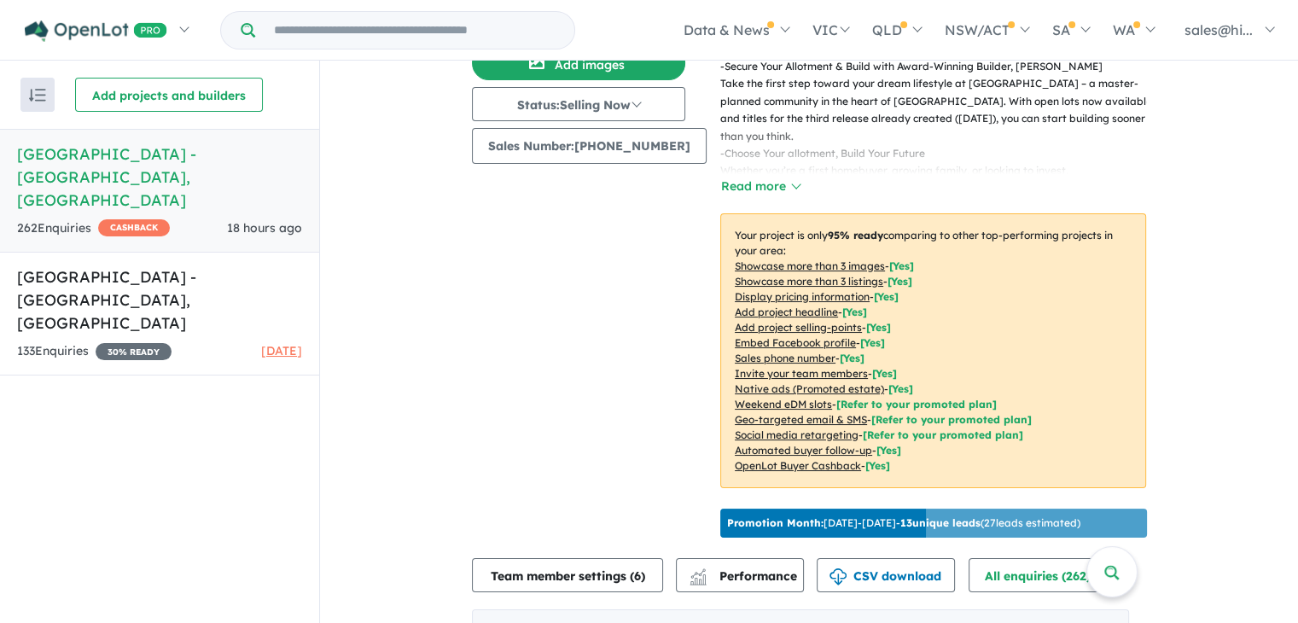
scroll to position [0, 0]
